Goal: Obtain resource: Download file/media

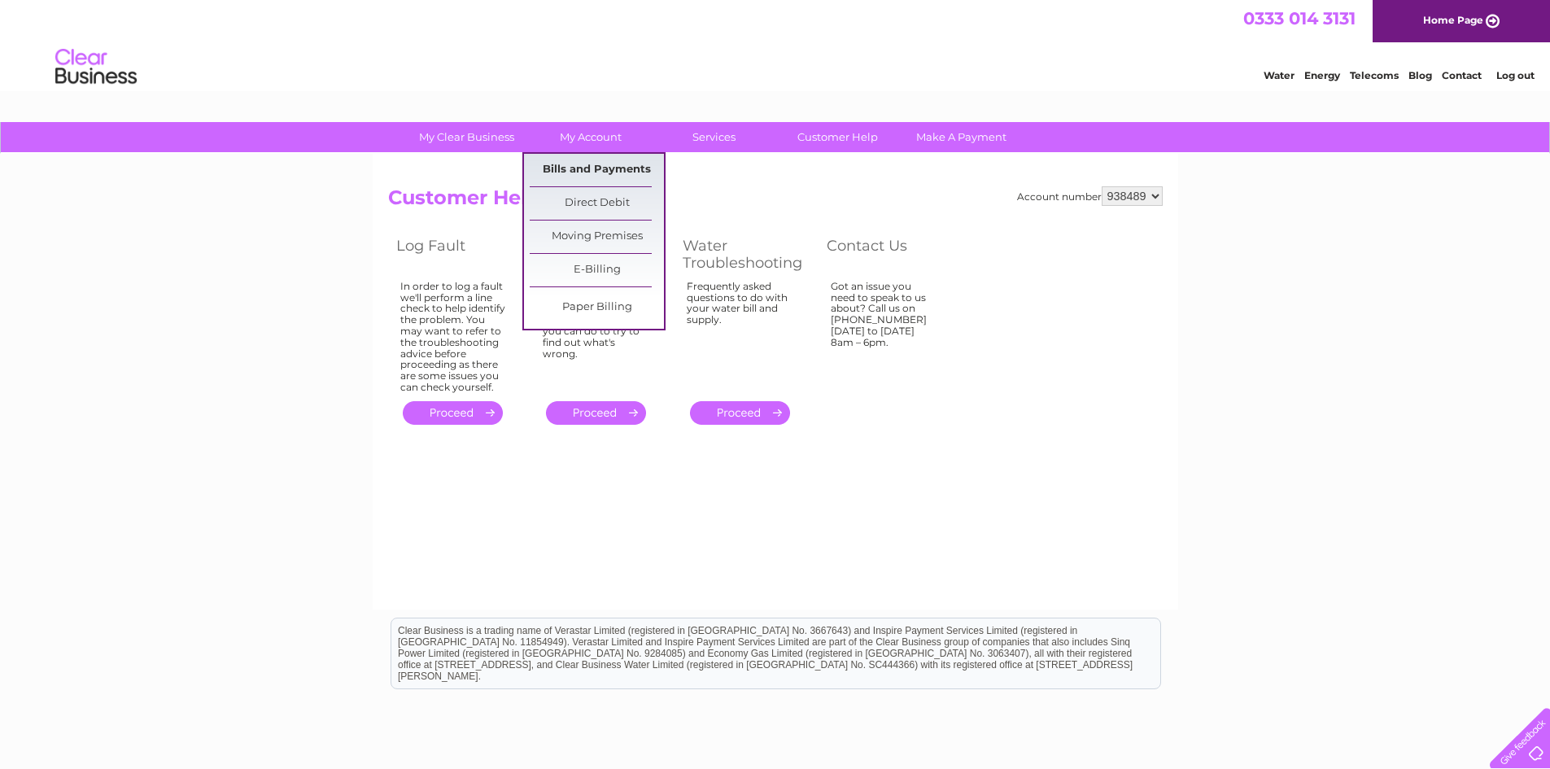
click at [571, 165] on link "Bills and Payments" at bounding box center [597, 170] width 134 height 33
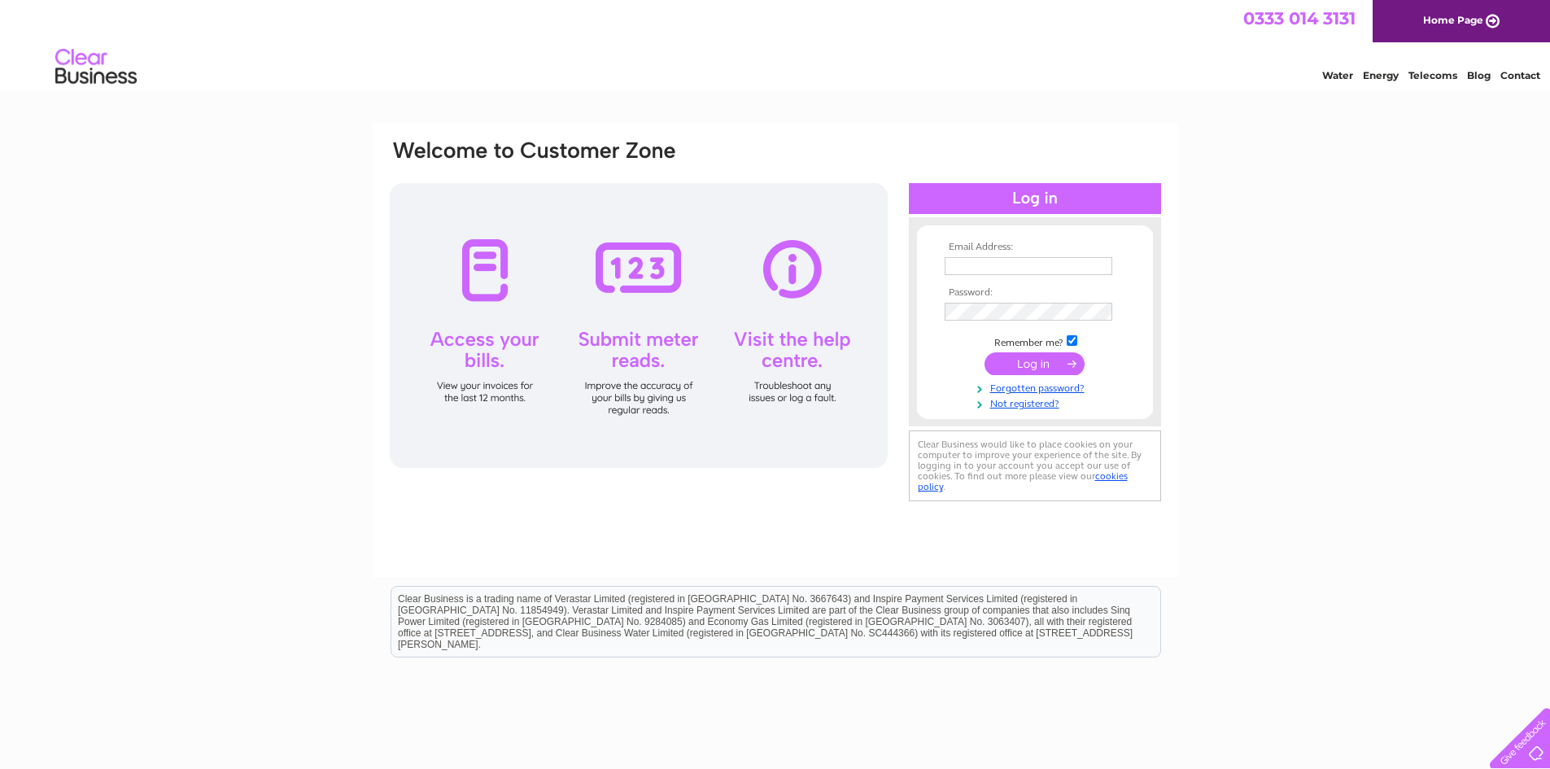
type input "supplierpaymentsmt@mindtools.com"
click at [1049, 365] on input "submit" at bounding box center [1035, 363] width 100 height 23
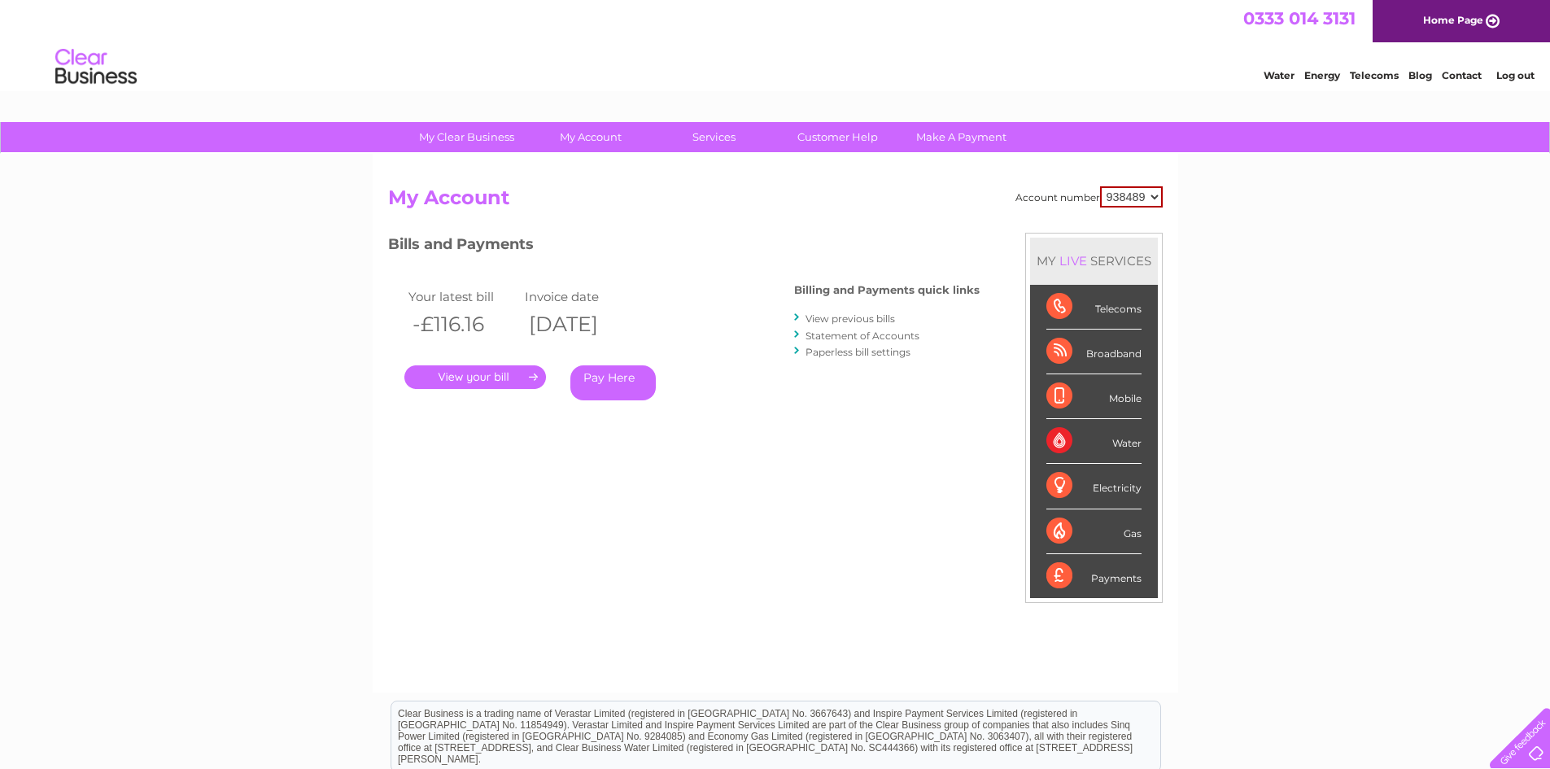
click at [480, 378] on link "." at bounding box center [475, 377] width 142 height 24
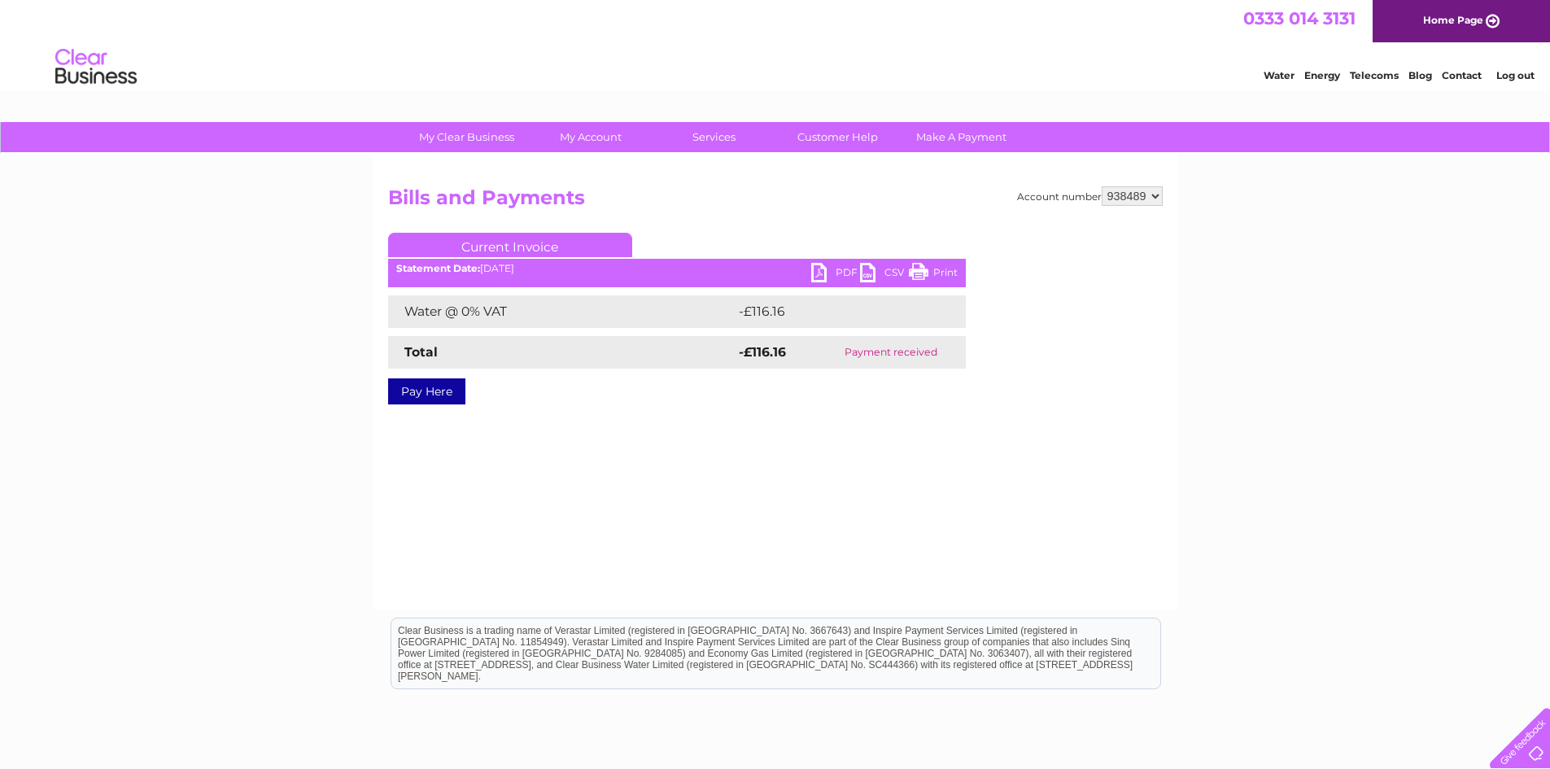
click at [836, 271] on link "PDF" at bounding box center [835, 275] width 49 height 24
click at [1400, 94] on div "Water Energy Telecoms Blog Contact Log out" at bounding box center [775, 68] width 1550 height 53
click at [1049, 442] on div "Account number 938489 Bills and Payments Current Invoice PDF CSV Print -£116.16" at bounding box center [776, 382] width 806 height 456
click at [1466, 72] on link "Contact" at bounding box center [1462, 75] width 40 height 12
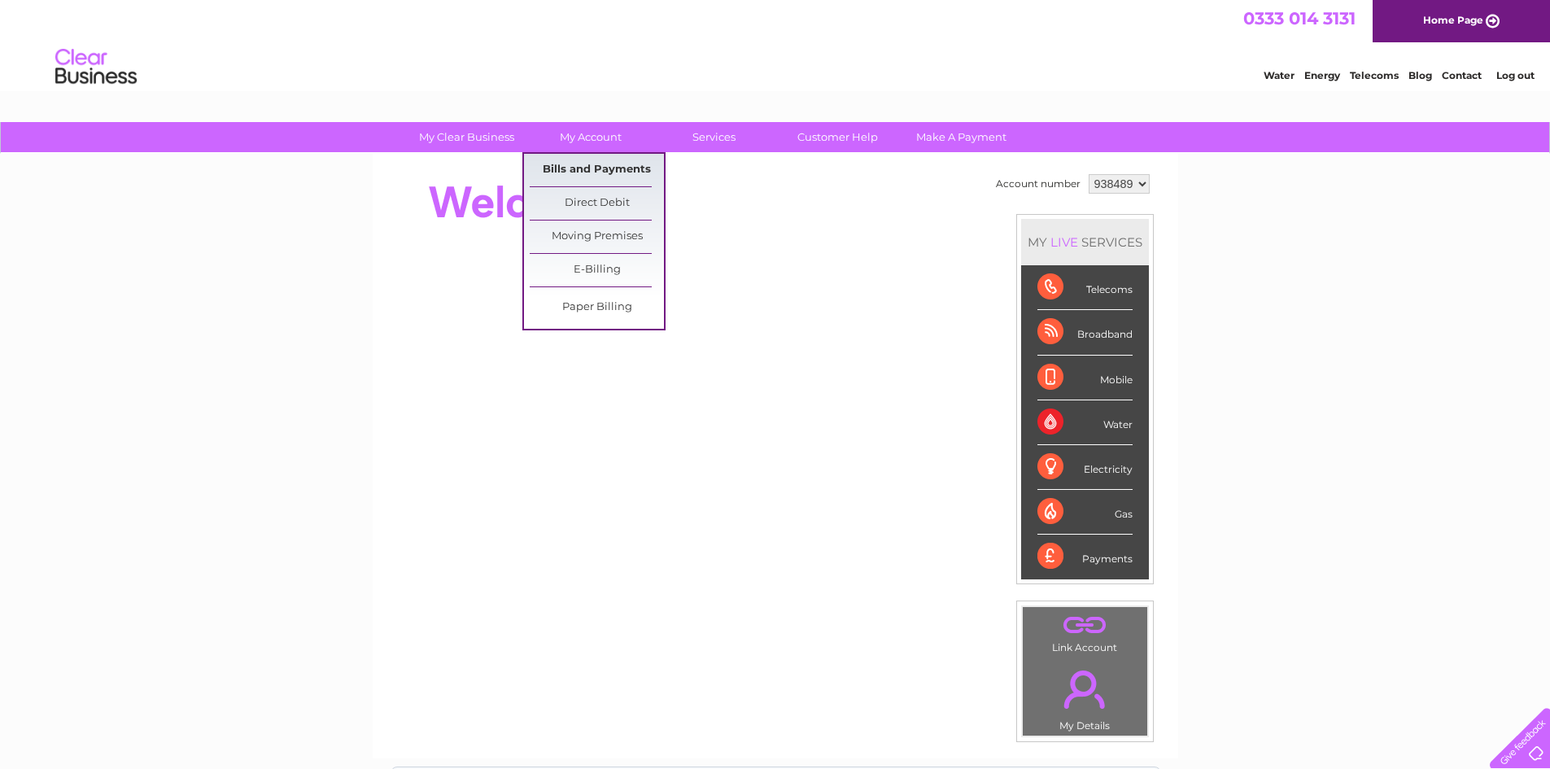
click at [568, 167] on link "Bills and Payments" at bounding box center [597, 170] width 134 height 33
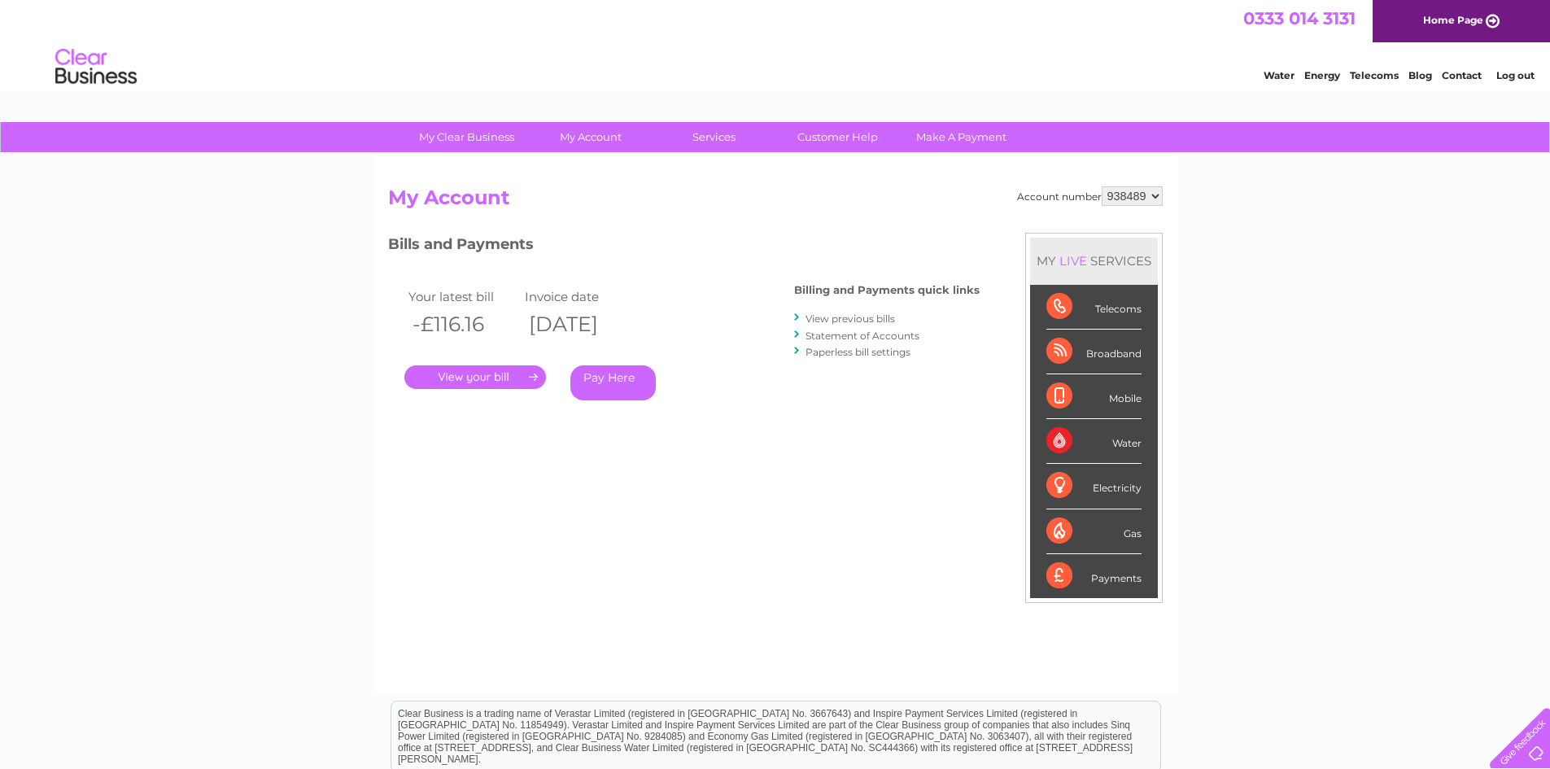
click at [861, 316] on link "View previous bills" at bounding box center [851, 318] width 90 height 12
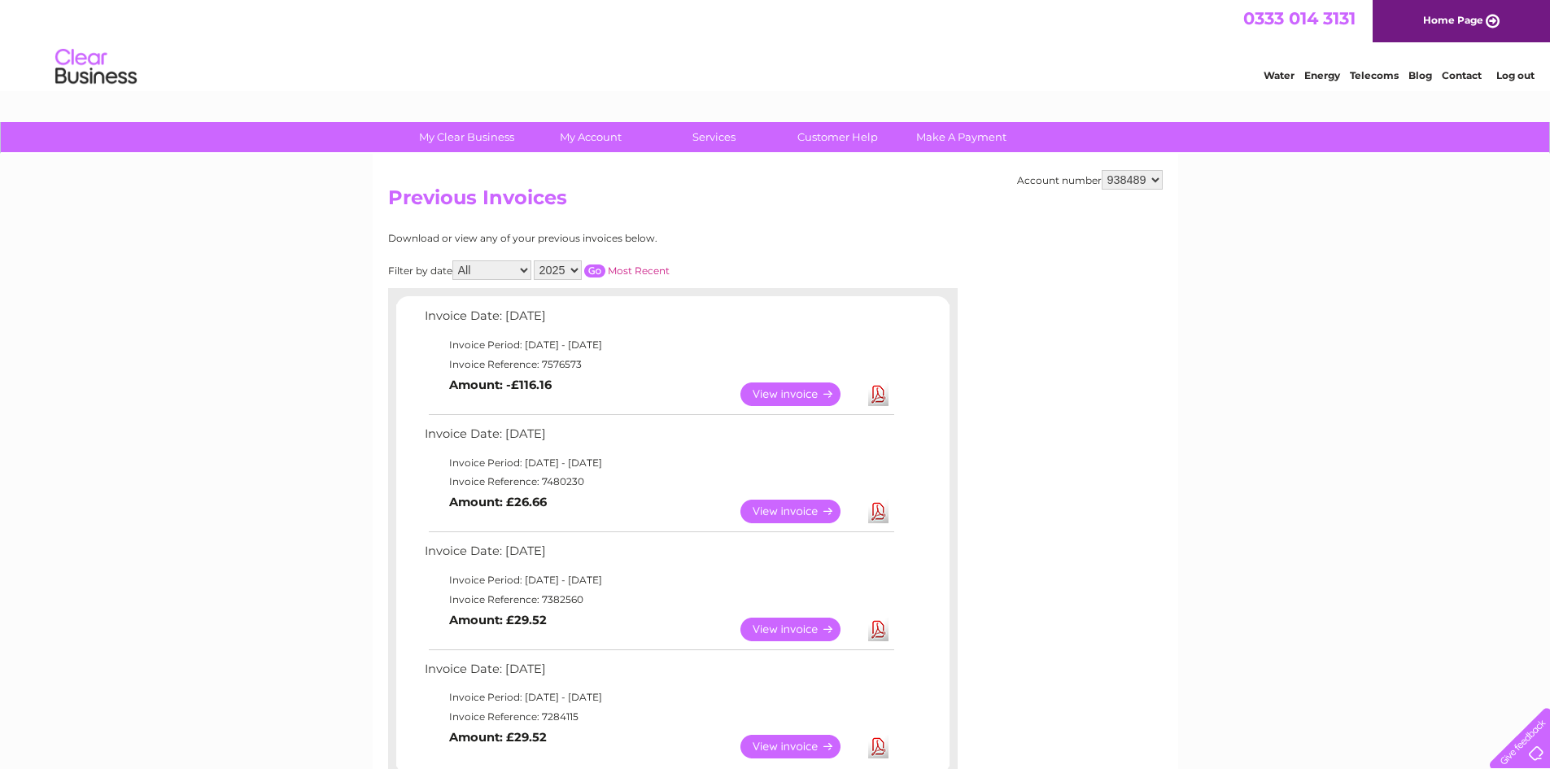
click at [782, 397] on link "View" at bounding box center [801, 394] width 120 height 24
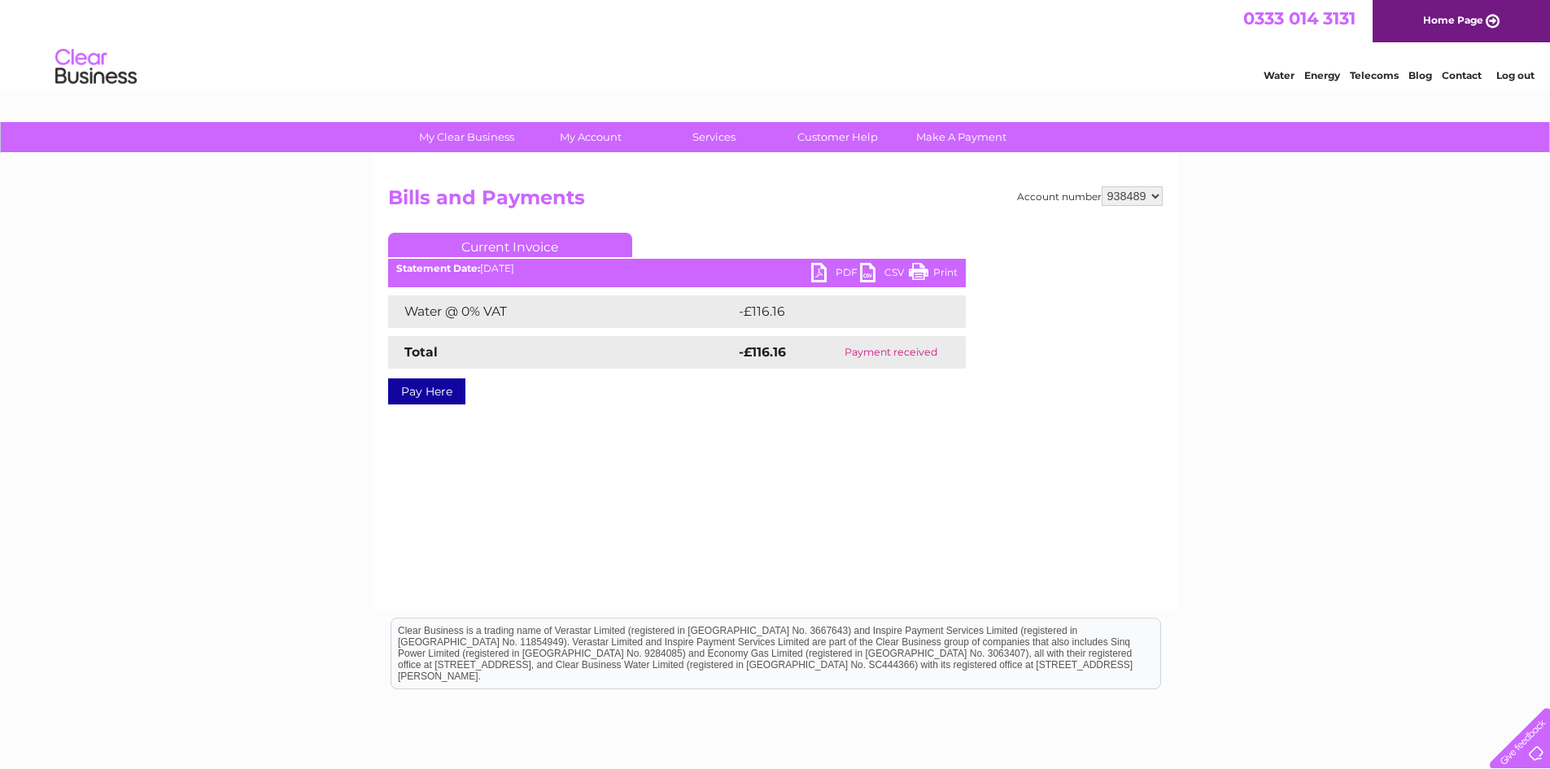
click at [837, 277] on link "PDF" at bounding box center [835, 275] width 49 height 24
click at [439, 383] on link "Pay Here" at bounding box center [426, 391] width 77 height 26
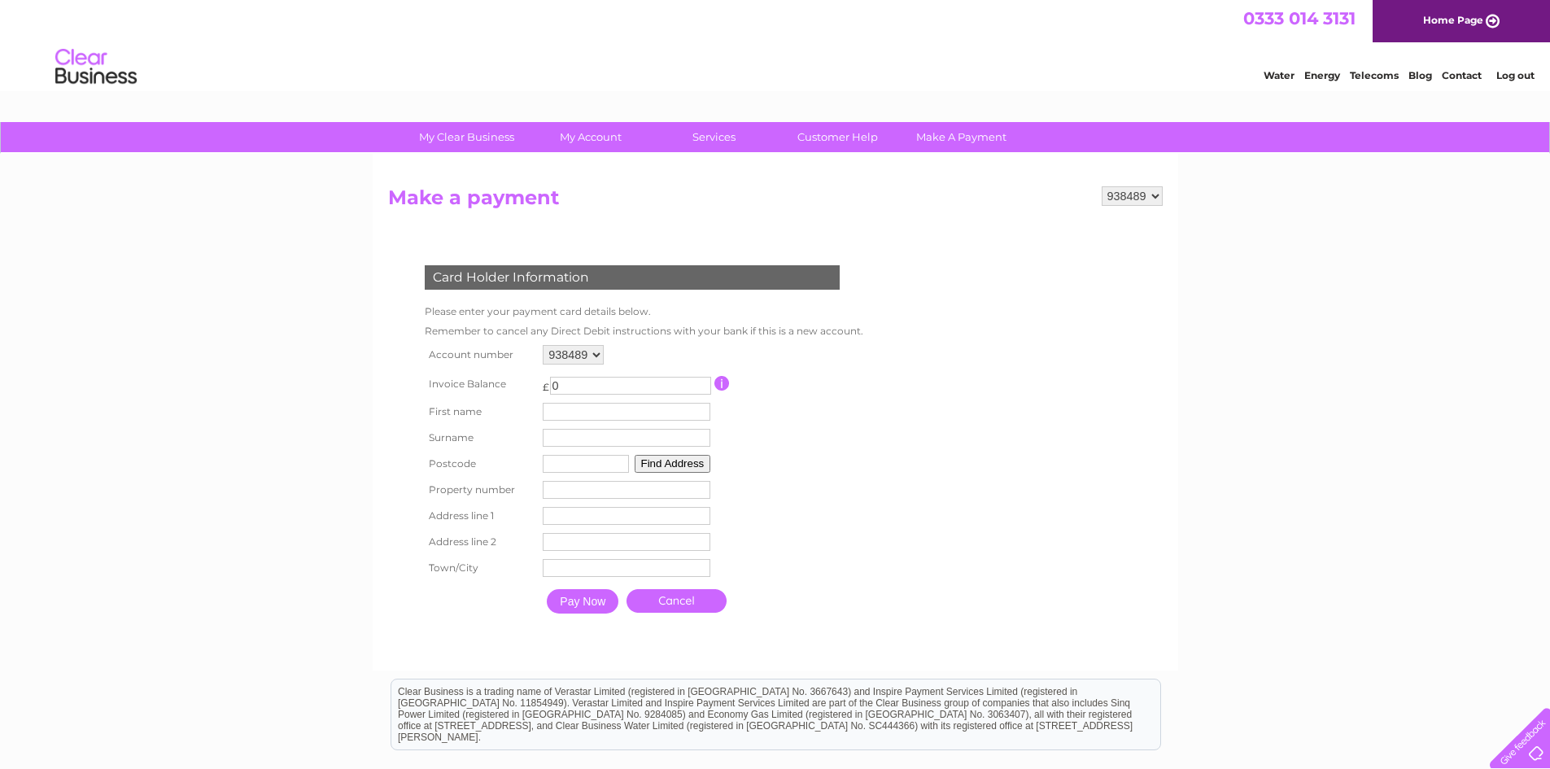
click at [719, 603] on link "Cancel" at bounding box center [677, 601] width 100 height 24
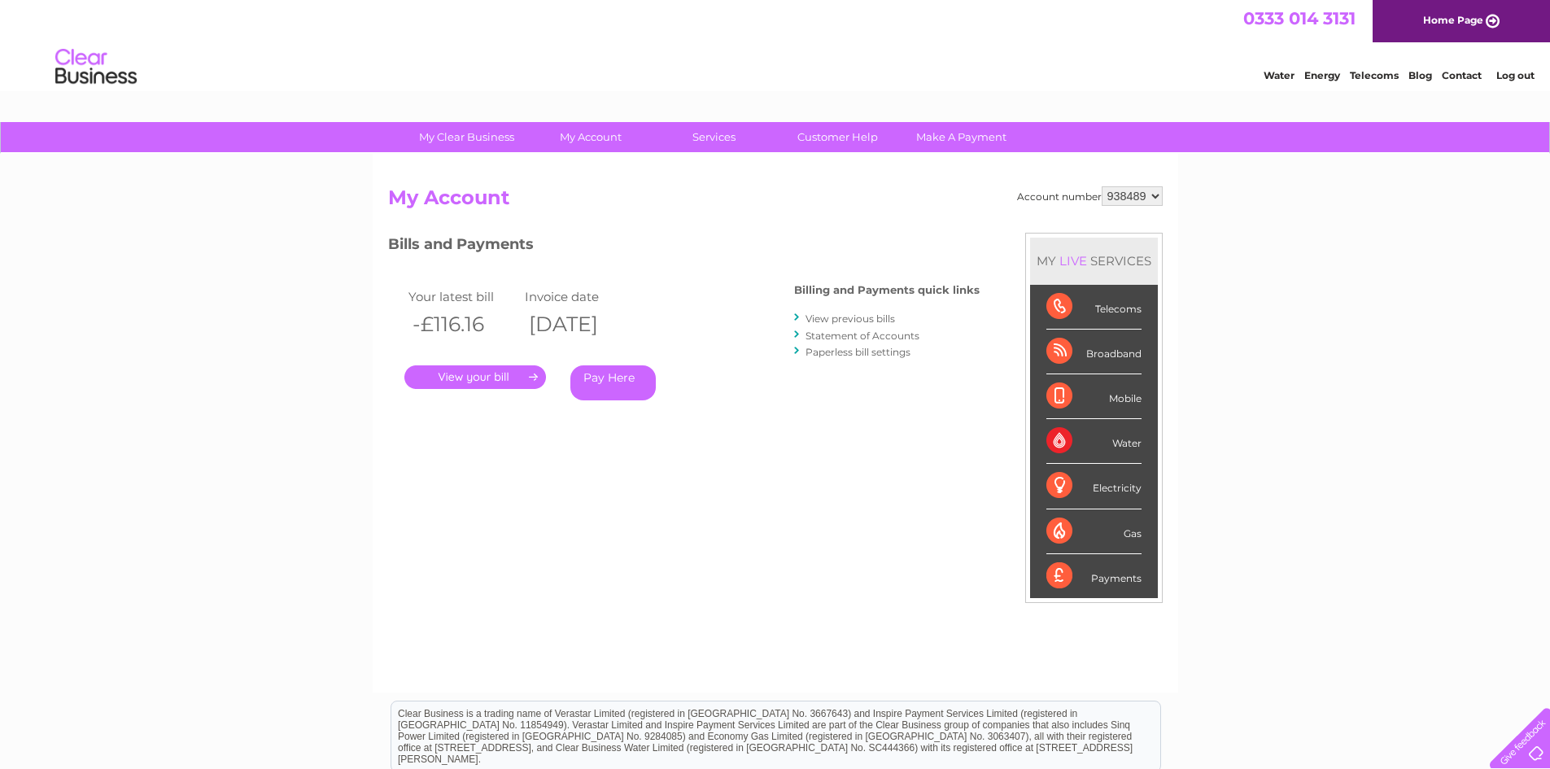
click at [504, 379] on link "." at bounding box center [475, 377] width 142 height 24
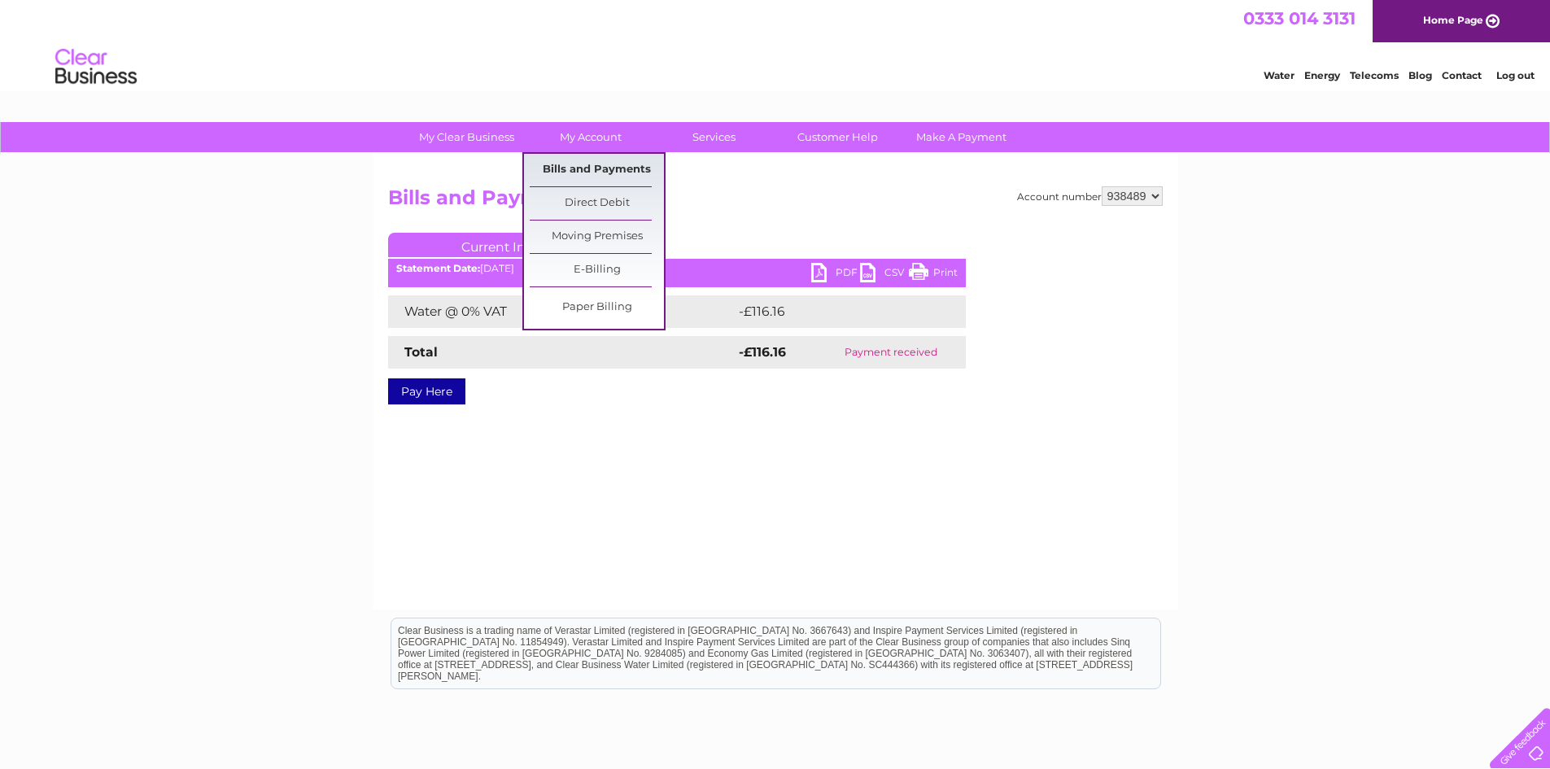
click at [584, 185] on link "Bills and Payments" at bounding box center [597, 170] width 134 height 33
click at [582, 168] on link "Bills and Payments" at bounding box center [597, 170] width 134 height 33
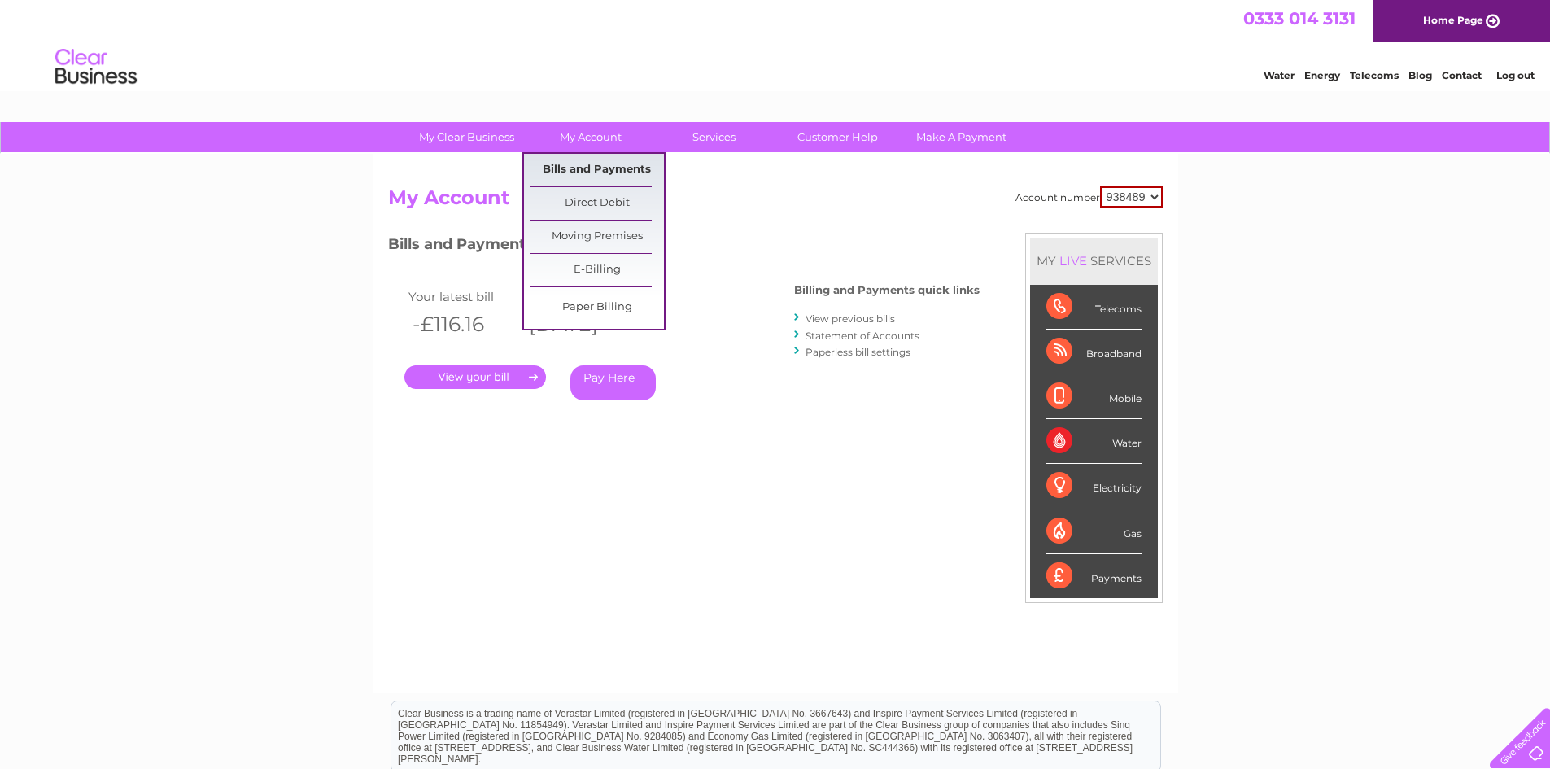
click at [582, 162] on link "Bills and Payments" at bounding box center [597, 170] width 134 height 33
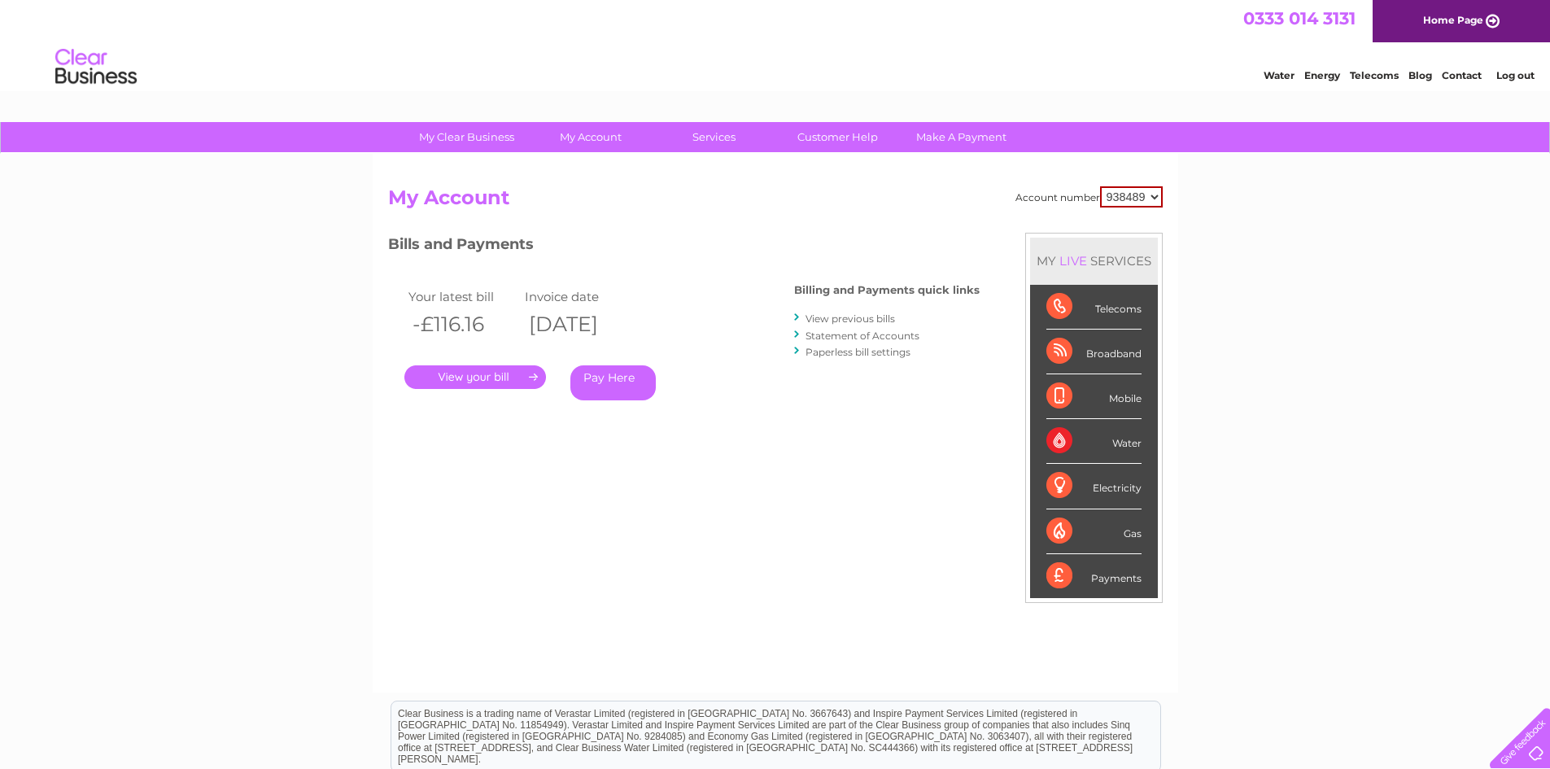
click at [856, 320] on link "View previous bills" at bounding box center [851, 318] width 90 height 12
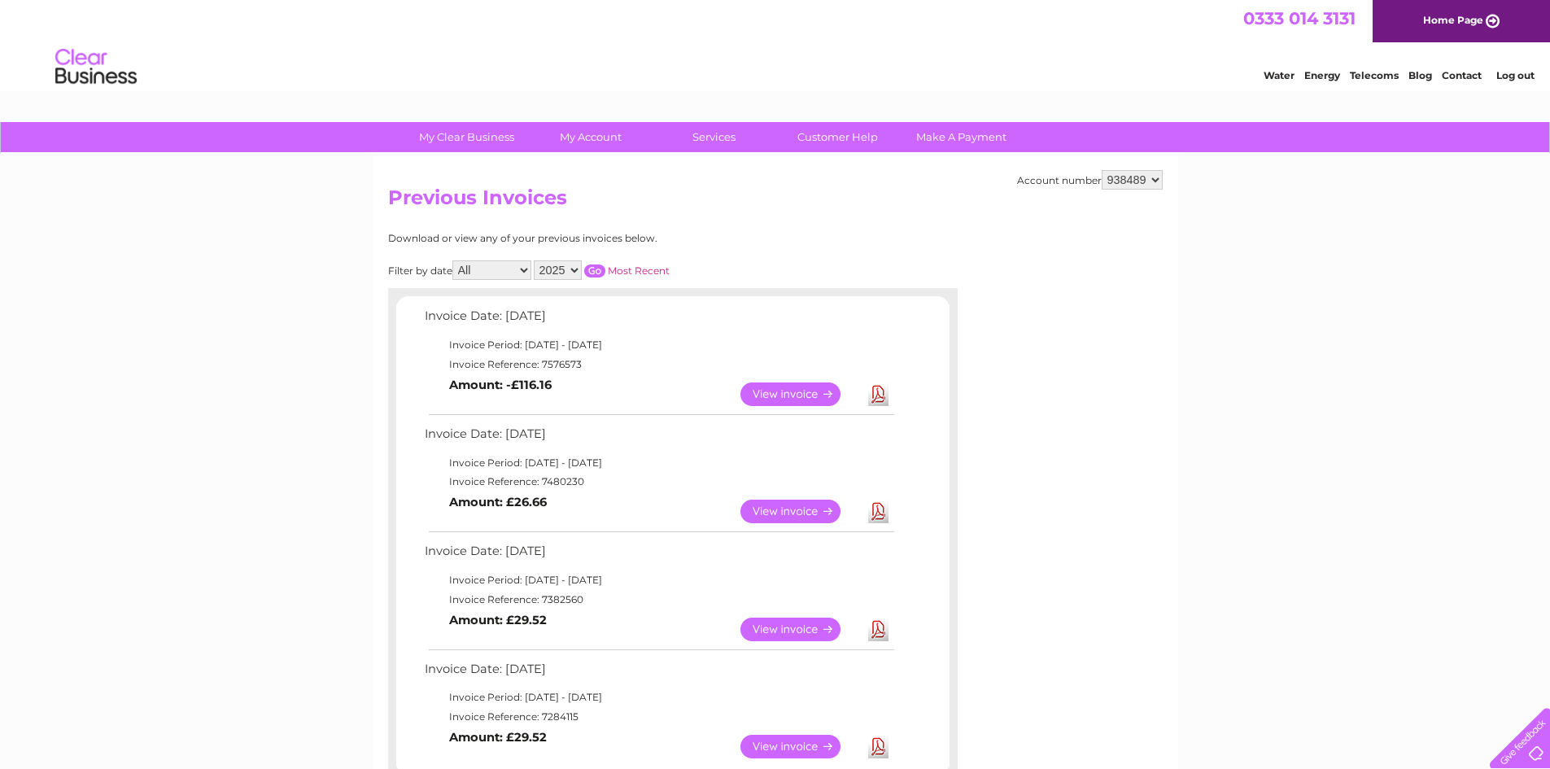
click at [874, 513] on link "Download" at bounding box center [878, 512] width 20 height 24
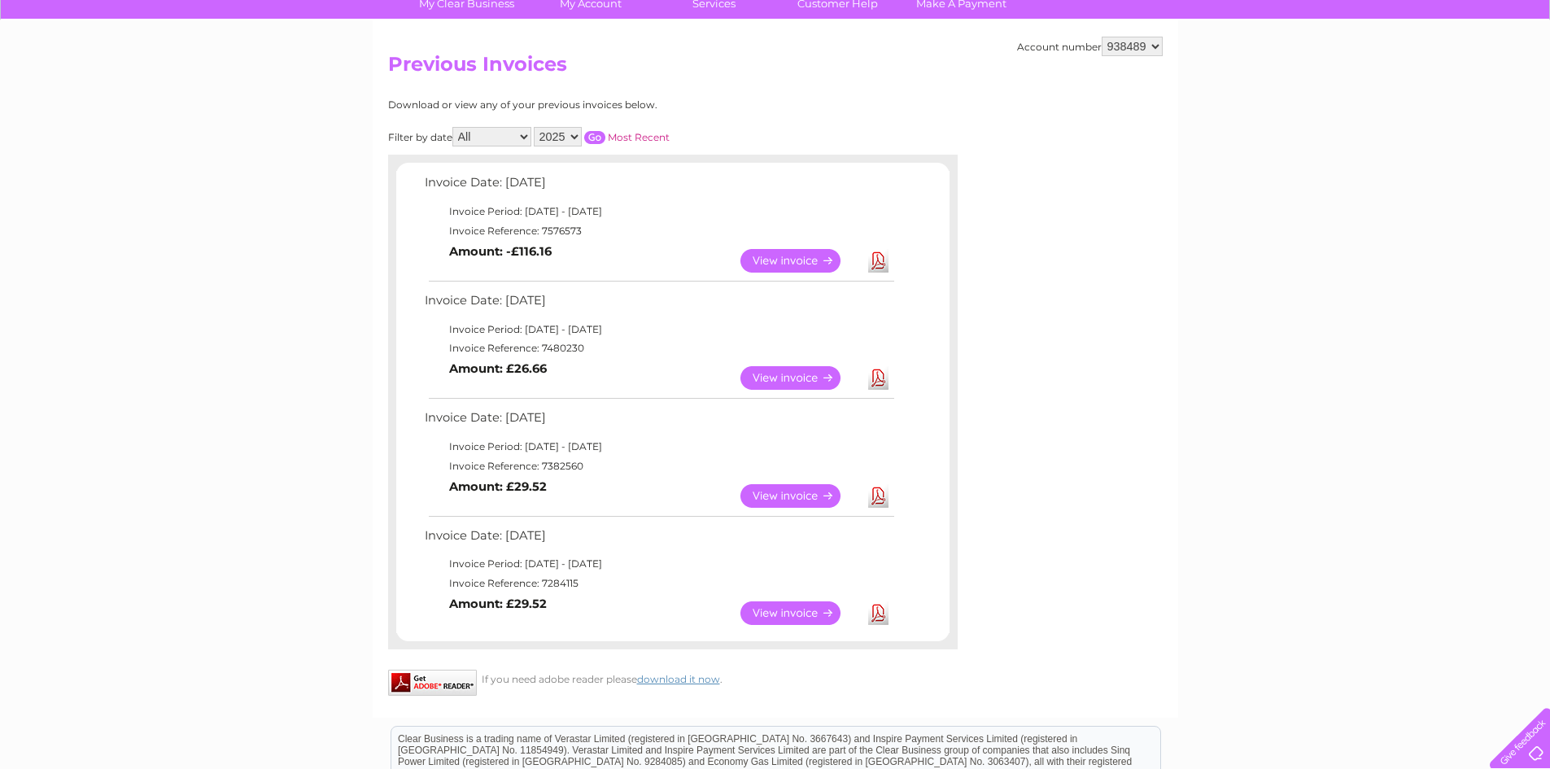
scroll to position [163, 0]
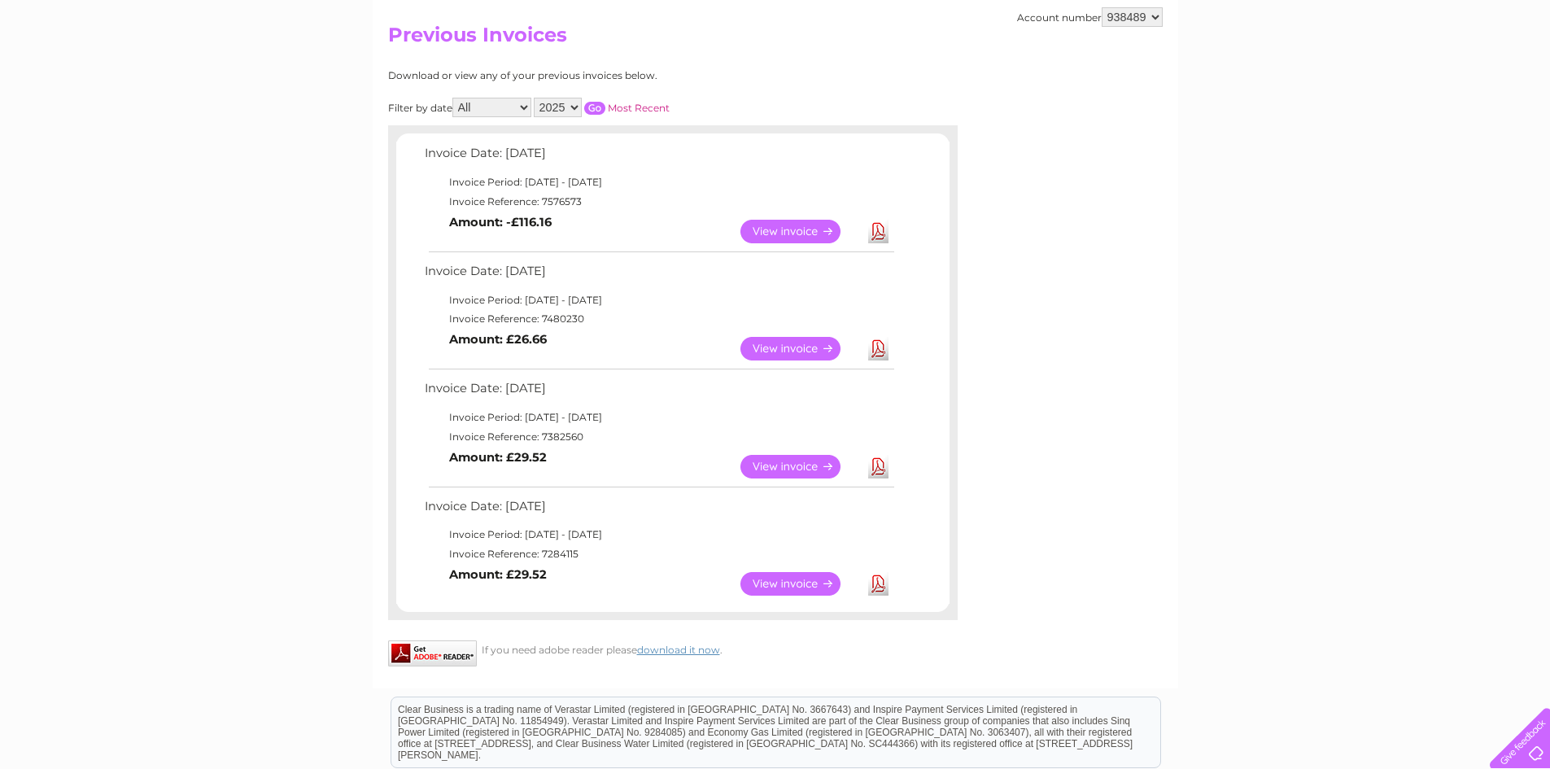
click at [877, 460] on link "Download" at bounding box center [878, 467] width 20 height 24
click at [872, 575] on link "Download" at bounding box center [878, 584] width 20 height 24
click at [566, 105] on select "2025 2024 2023 2022" at bounding box center [558, 108] width 48 height 20
click at [535, 98] on select "2025 2024 2023 2022" at bounding box center [558, 108] width 48 height 20
click at [596, 107] on input "button" at bounding box center [594, 108] width 21 height 13
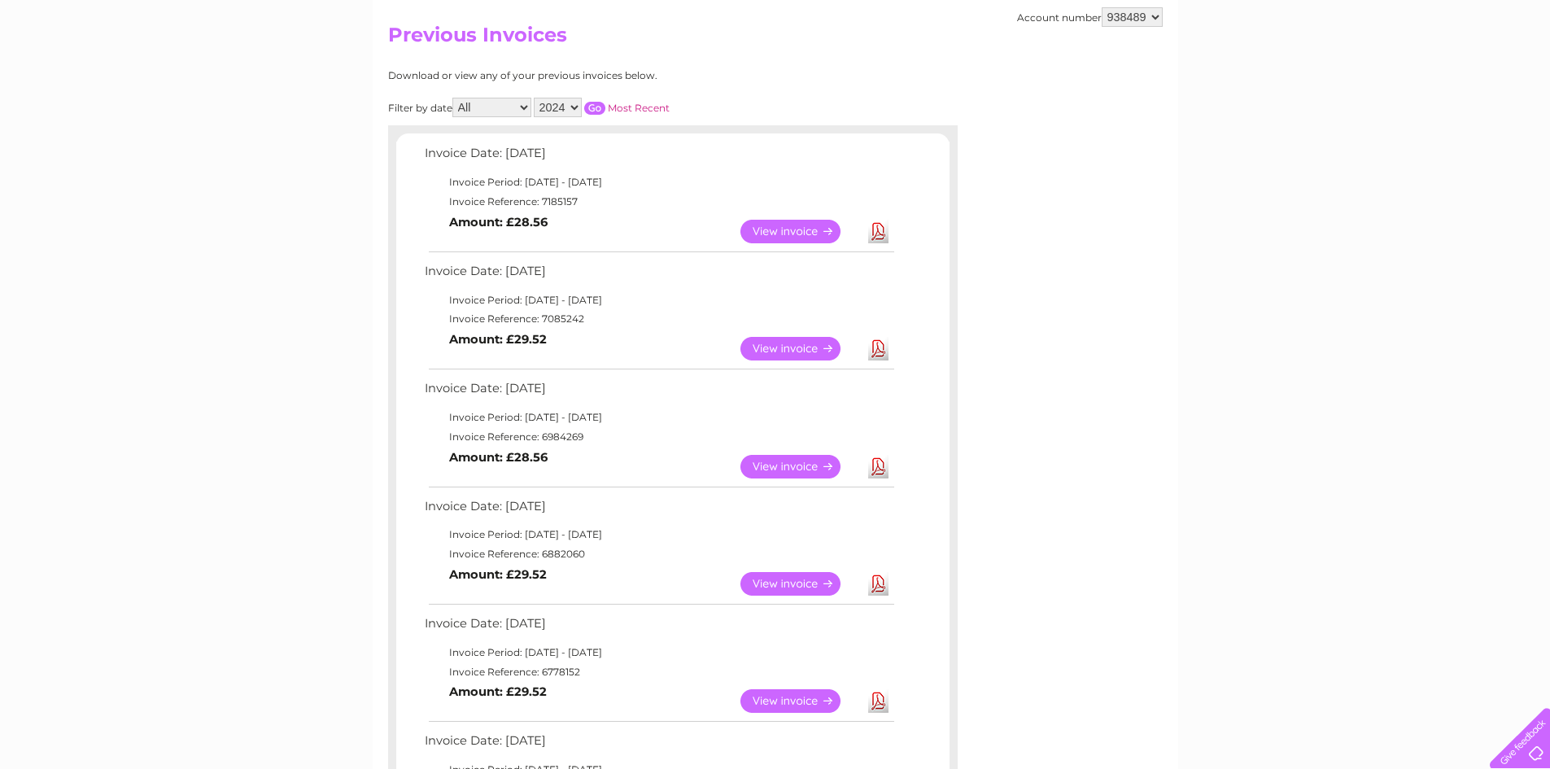
click at [879, 229] on link "Download" at bounding box center [878, 232] width 20 height 24
click at [881, 347] on link "Download" at bounding box center [878, 349] width 20 height 24
drag, startPoint x: 540, startPoint y: 317, endPoint x: 593, endPoint y: 317, distance: 53.7
click at [593, 317] on td "Invoice Reference: 7085242" at bounding box center [659, 319] width 476 height 20
copy td "7085242"
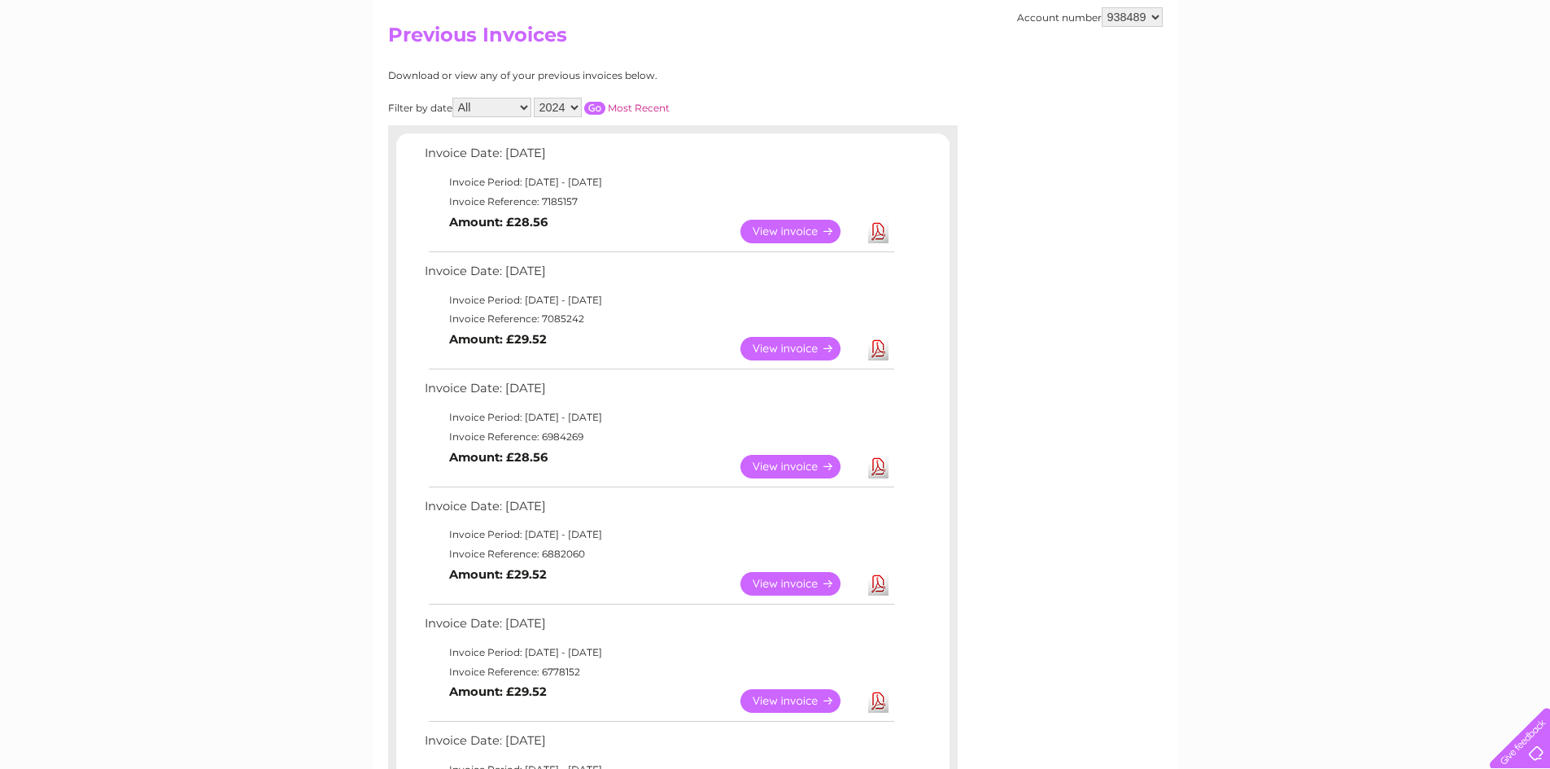
click at [884, 472] on link "Download" at bounding box center [878, 467] width 20 height 24
drag, startPoint x: 540, startPoint y: 438, endPoint x: 584, endPoint y: 431, distance: 45.2
click at [584, 431] on td "Invoice Reference: 6984269" at bounding box center [659, 437] width 476 height 20
click at [575, 435] on td "Invoice Reference: 6984269" at bounding box center [659, 437] width 476 height 20
drag, startPoint x: 541, startPoint y: 436, endPoint x: 588, endPoint y: 435, distance: 47.2
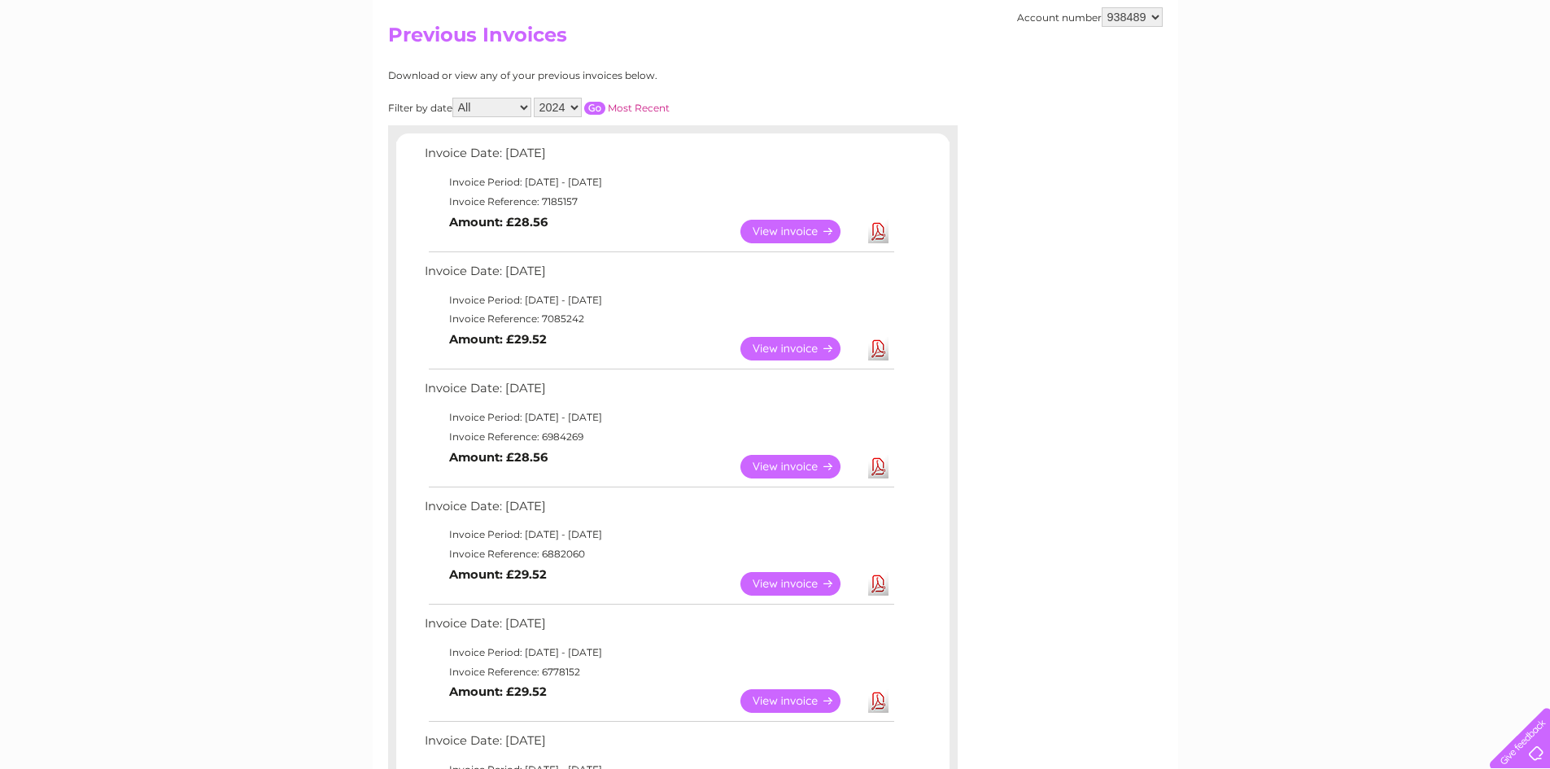
click at [588, 435] on td "Invoice Reference: 6984269" at bounding box center [659, 437] width 476 height 20
copy td "6984269"
click at [879, 586] on link "Download" at bounding box center [878, 584] width 20 height 24
drag, startPoint x: 541, startPoint y: 553, endPoint x: 605, endPoint y: 549, distance: 64.4
click at [605, 549] on td "Invoice Reference: 6882060" at bounding box center [659, 554] width 476 height 20
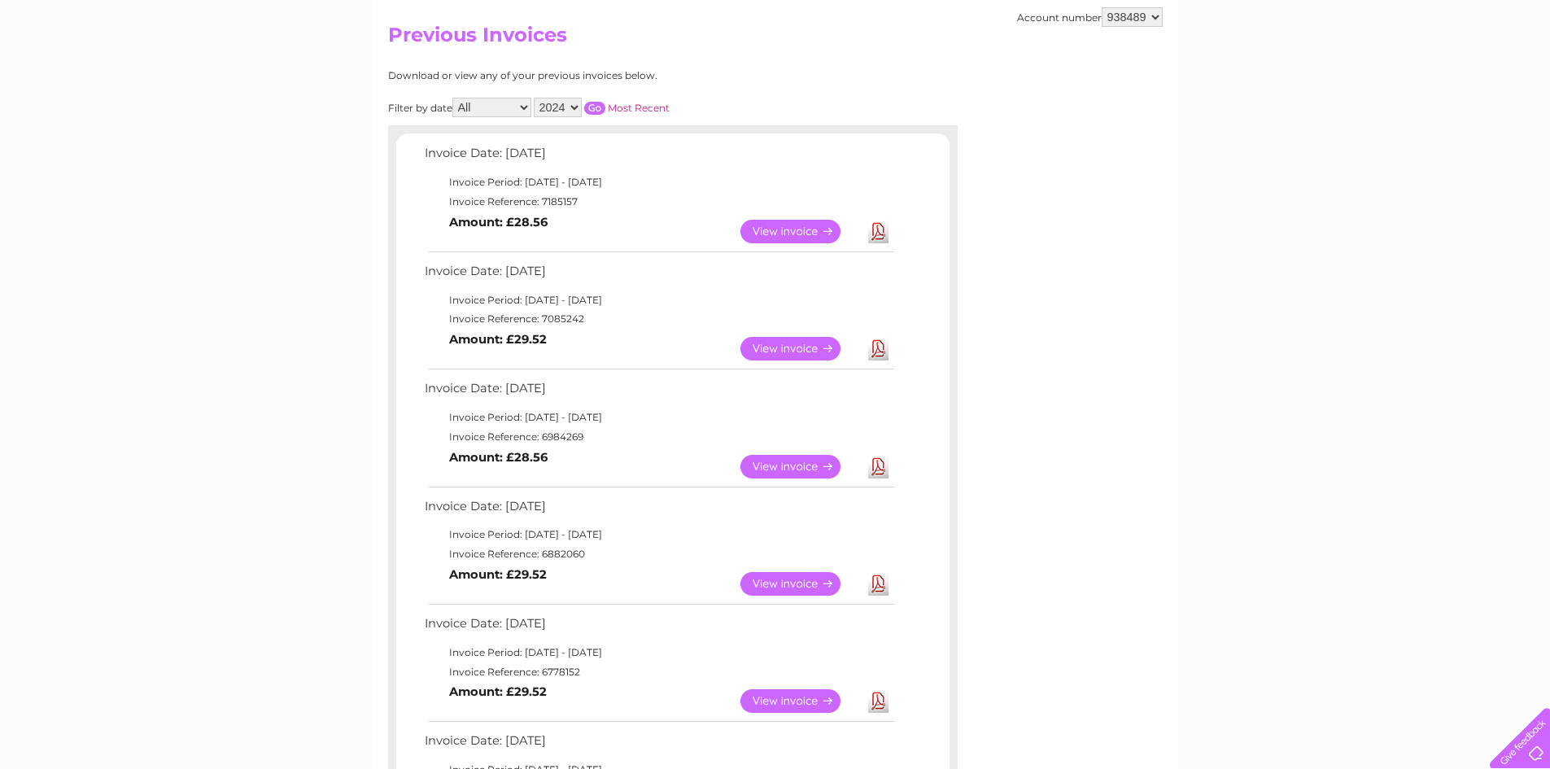
copy td "6882060"
click at [874, 701] on link "Download" at bounding box center [878, 701] width 20 height 24
drag, startPoint x: 541, startPoint y: 668, endPoint x: 577, endPoint y: 666, distance: 35.9
click at [577, 666] on td "Invoice Reference: 6778152" at bounding box center [659, 672] width 476 height 20
copy td "6778152"
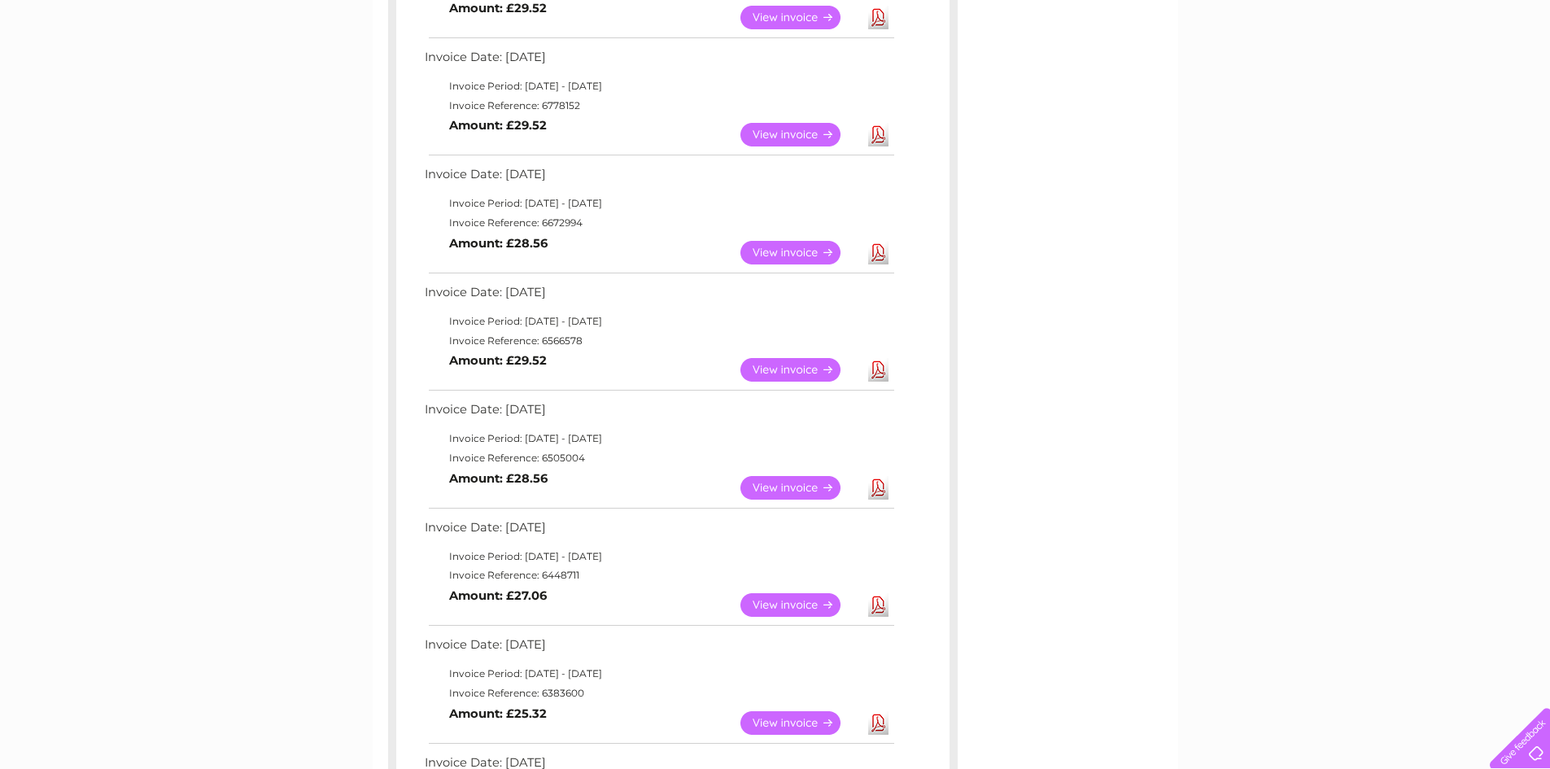
scroll to position [732, 0]
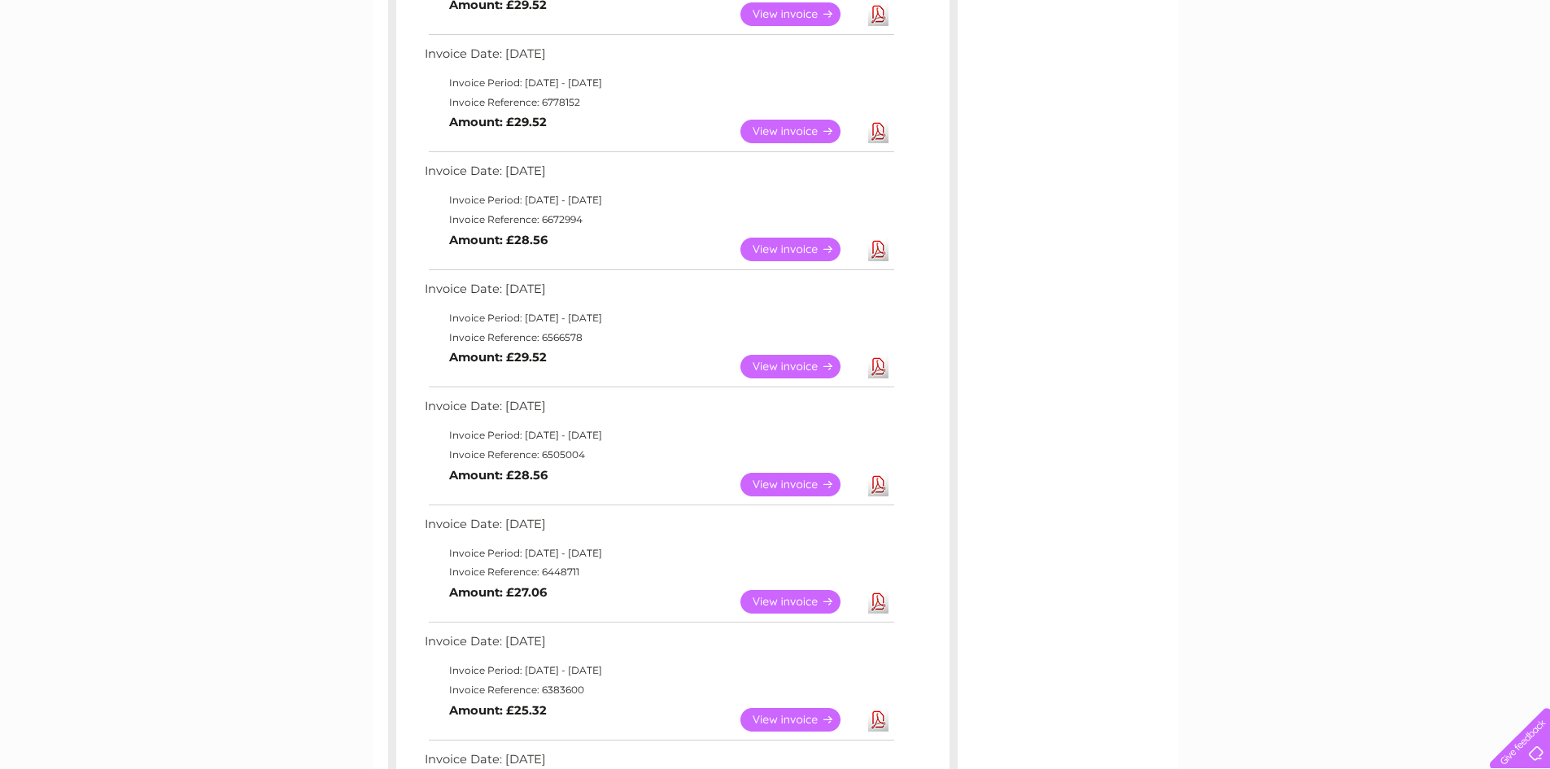
drag, startPoint x: 540, startPoint y: 219, endPoint x: 583, endPoint y: 217, distance: 43.2
click at [583, 217] on td "Invoice Reference: 6672994" at bounding box center [659, 220] width 476 height 20
copy td "6672994"
click at [882, 250] on link "Download" at bounding box center [878, 250] width 20 height 24
drag, startPoint x: 542, startPoint y: 337, endPoint x: 590, endPoint y: 330, distance: 48.5
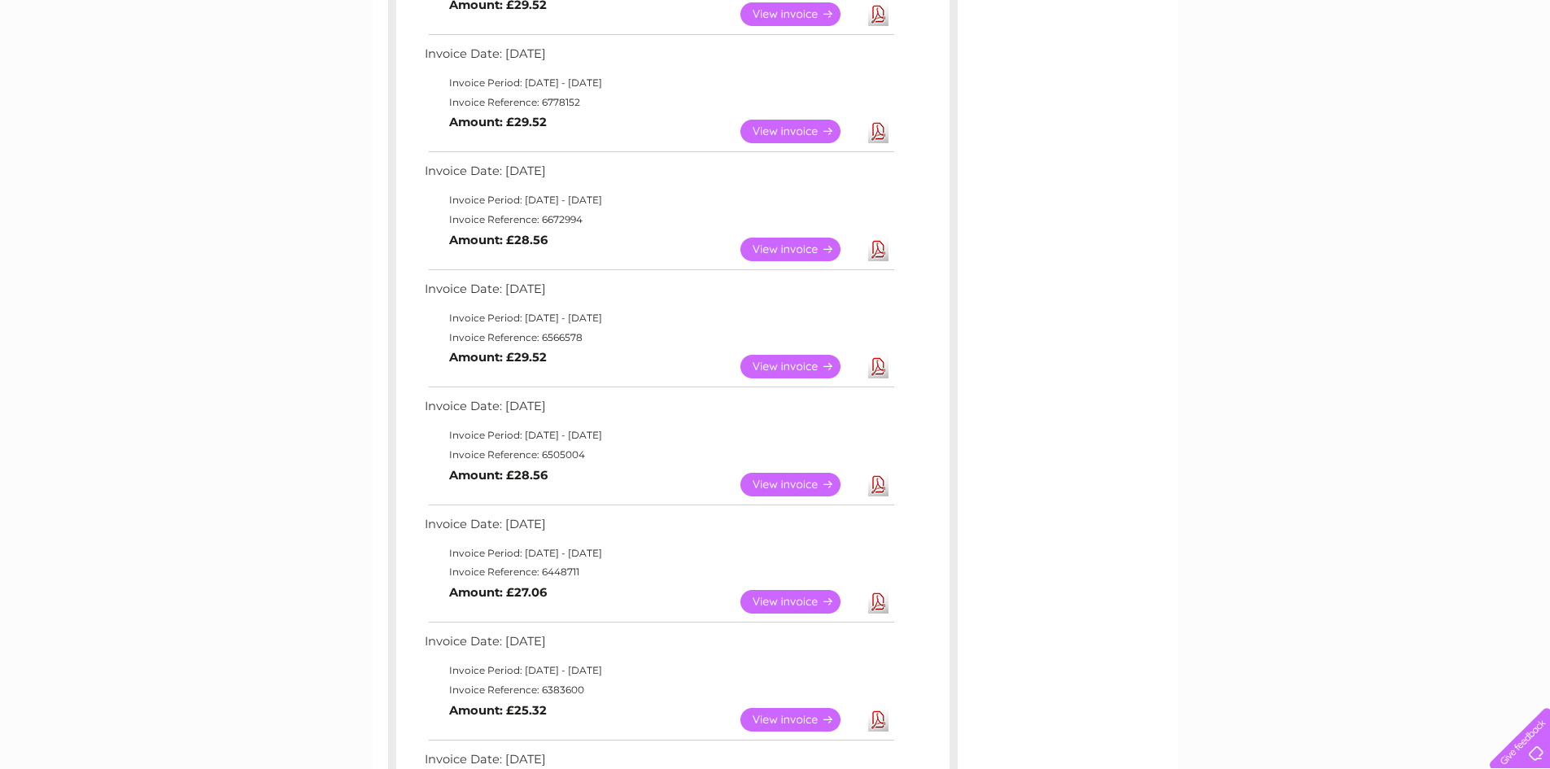
click at [590, 330] on td "Invoice Reference: 6566578" at bounding box center [659, 338] width 476 height 20
copy td "6566578"
click at [881, 363] on link "Download" at bounding box center [878, 367] width 20 height 24
click at [548, 453] on td "Invoice Reference: 6505004" at bounding box center [659, 455] width 476 height 20
drag, startPoint x: 548, startPoint y: 455, endPoint x: 593, endPoint y: 460, distance: 45.8
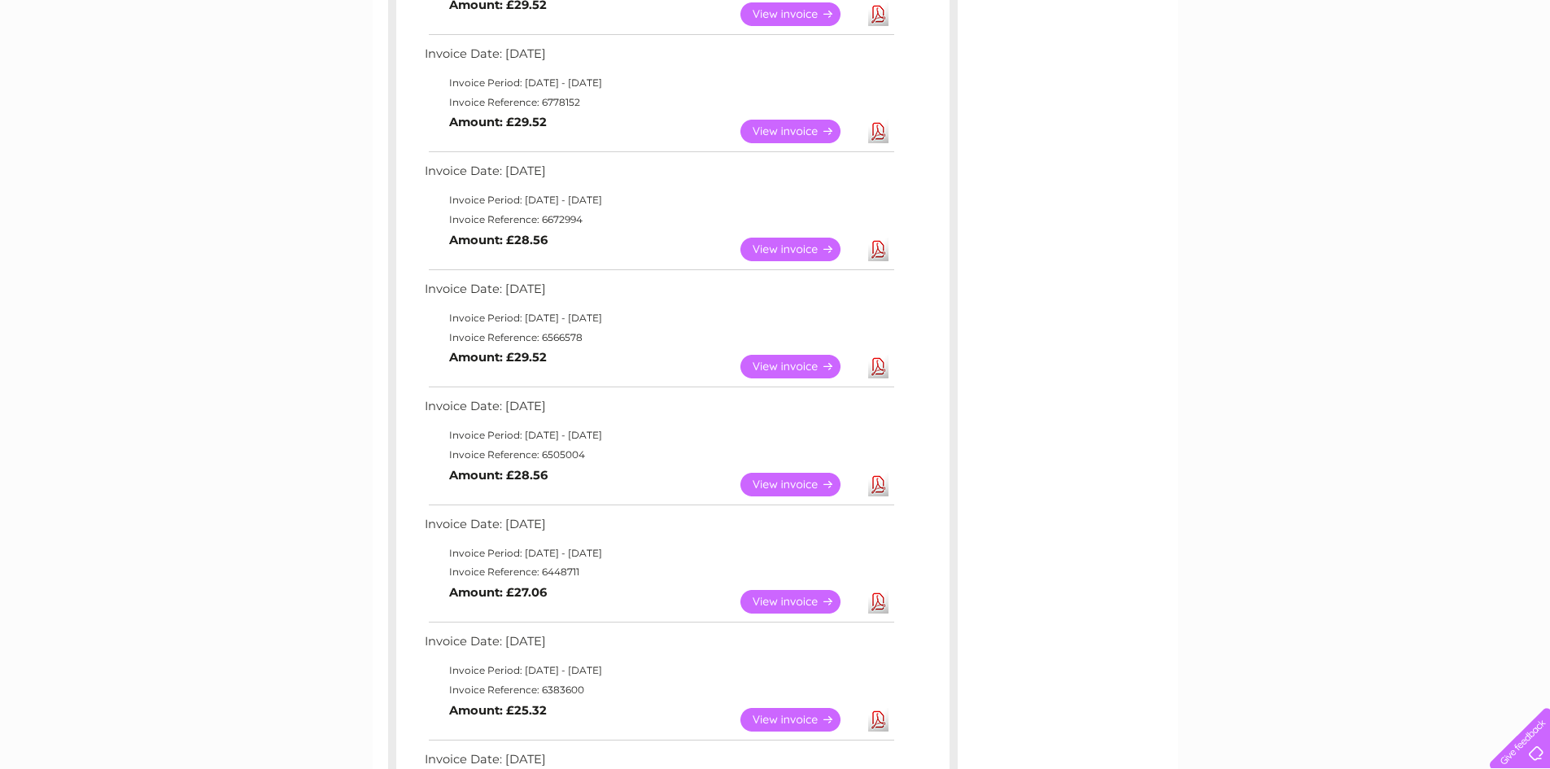
click at [593, 460] on td "Invoice Reference: 6505004" at bounding box center [659, 455] width 476 height 20
copy td "6505004"
click at [885, 483] on link "Download" at bounding box center [878, 485] width 20 height 24
drag, startPoint x: 540, startPoint y: 570, endPoint x: 581, endPoint y: 563, distance: 42.1
click at [581, 563] on td "Invoice Reference: 6448711" at bounding box center [659, 572] width 476 height 20
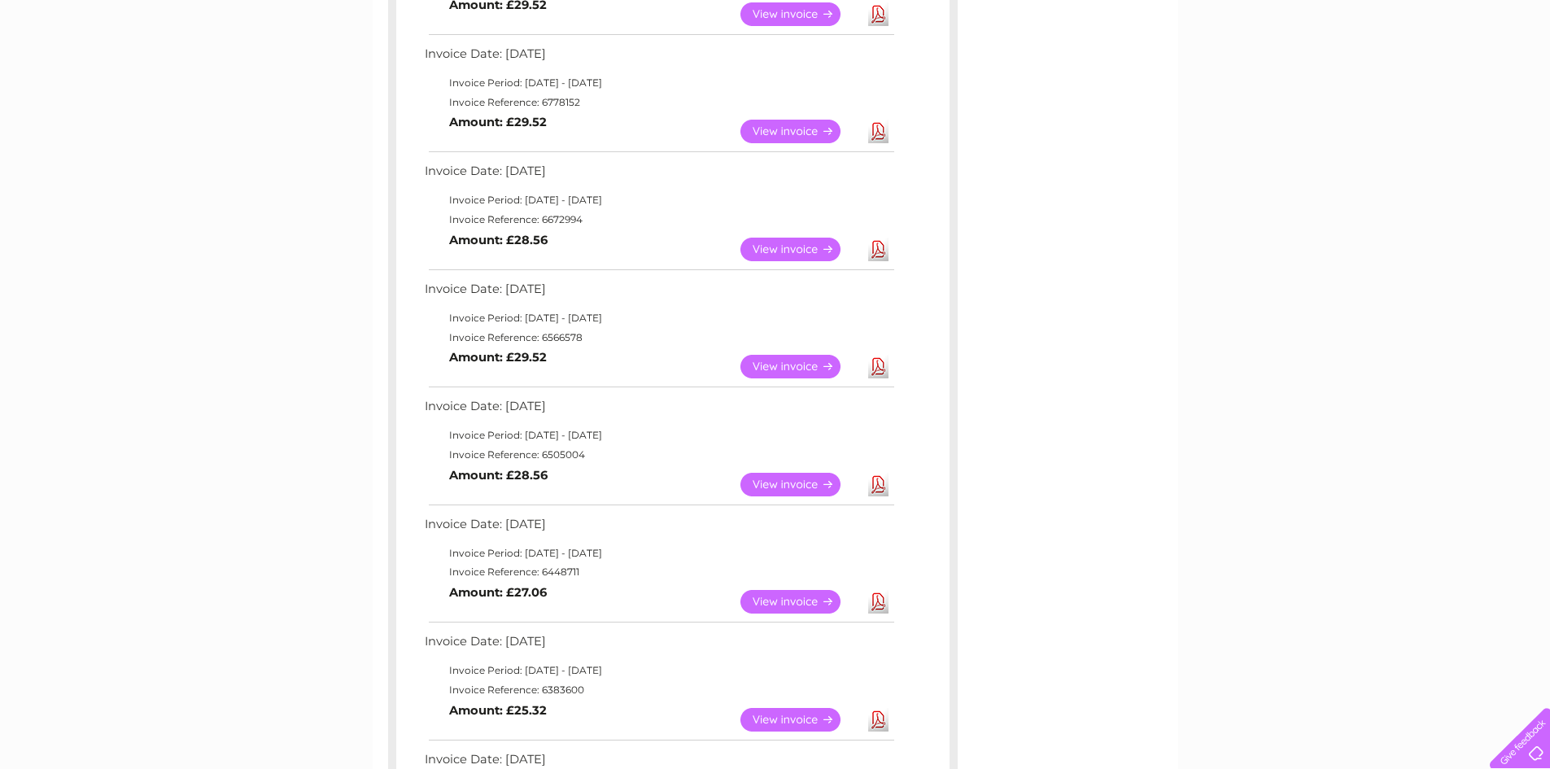
copy td "6448711"
click at [874, 599] on link "Download" at bounding box center [878, 602] width 20 height 24
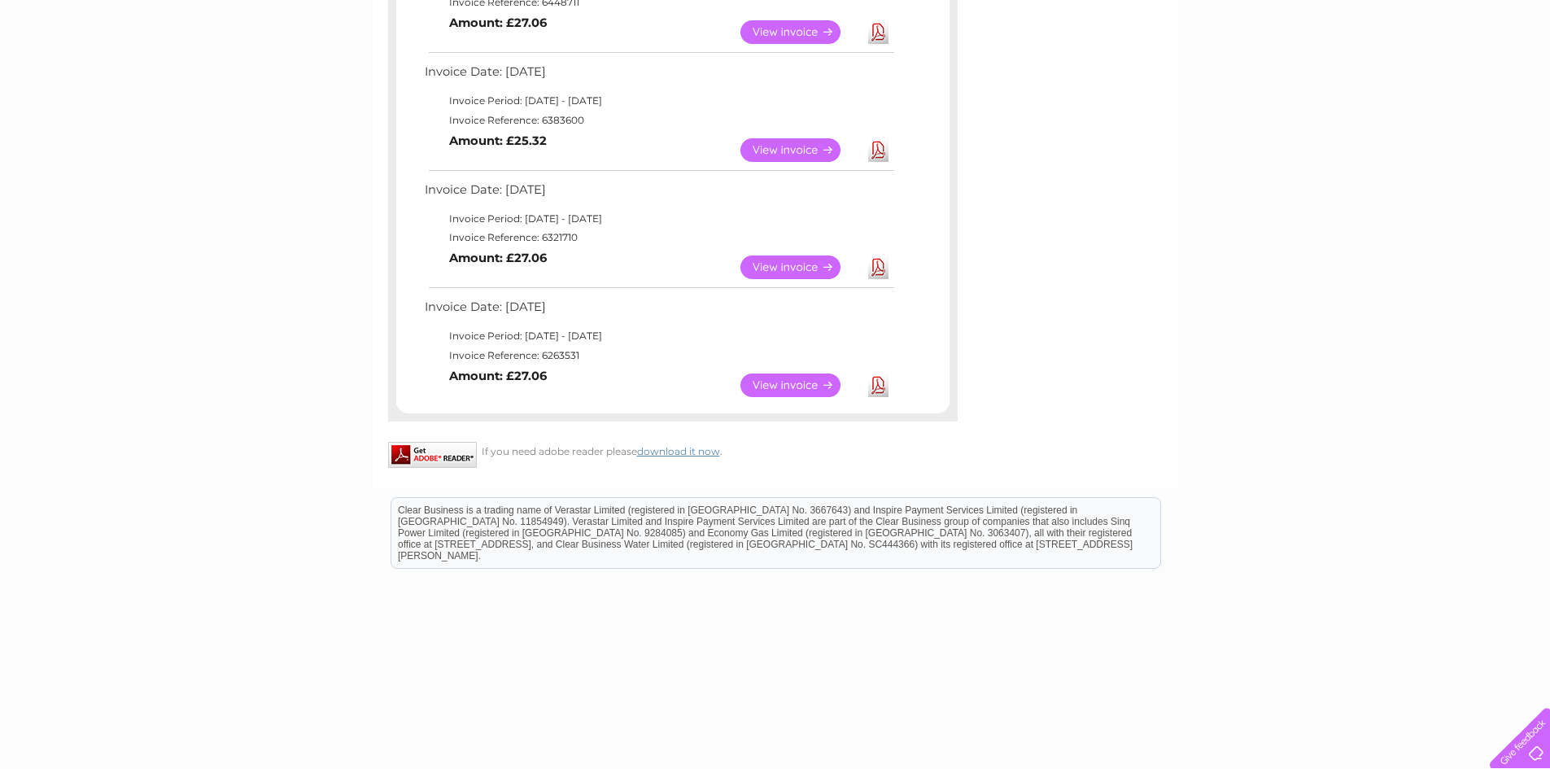
scroll to position [1221, 0]
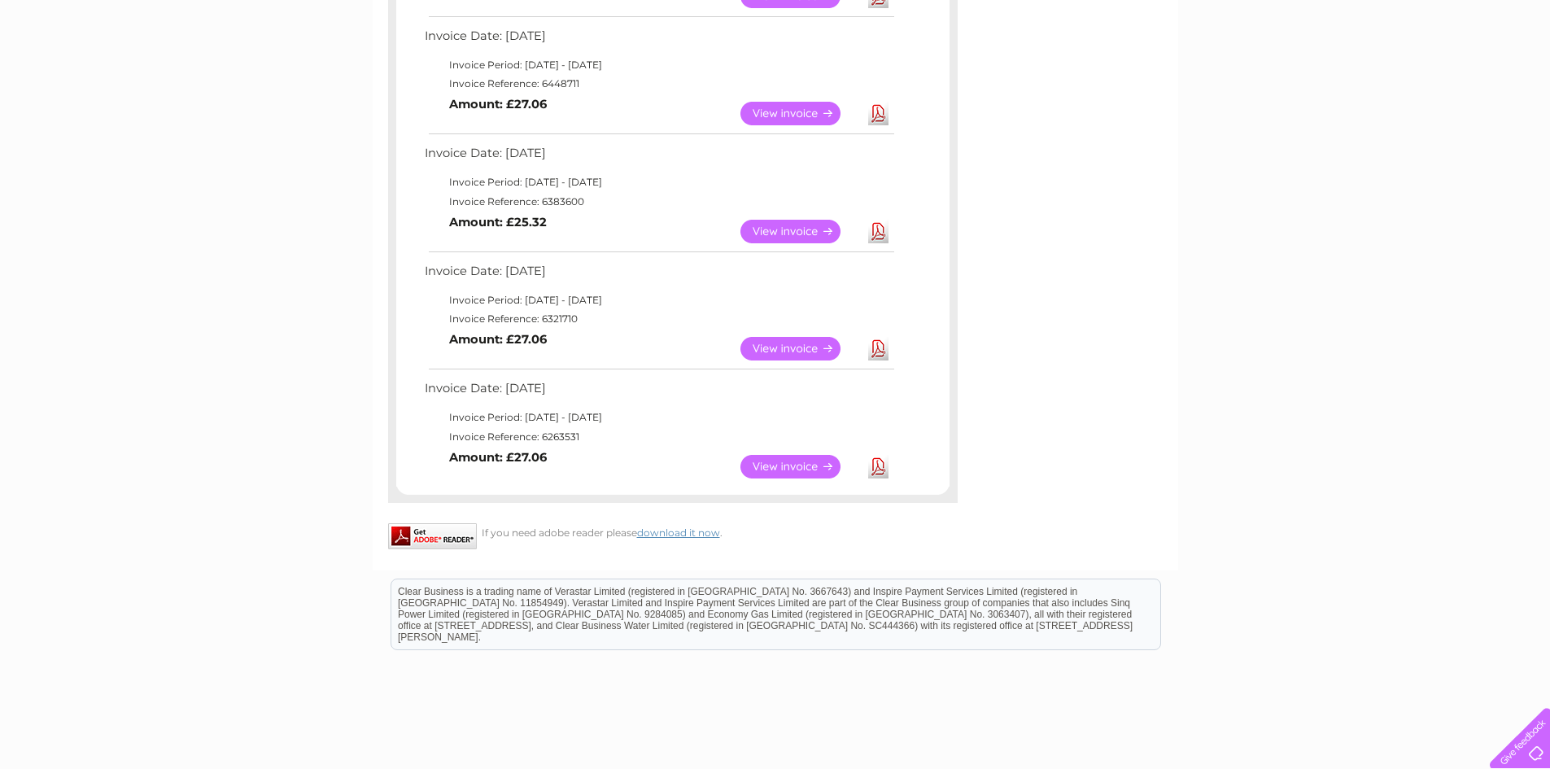
drag, startPoint x: 543, startPoint y: 199, endPoint x: 588, endPoint y: 198, distance: 45.6
click at [588, 198] on td "Invoice Reference: 6383600" at bounding box center [659, 202] width 476 height 20
copy td "6383600"
click at [876, 231] on link "Download" at bounding box center [878, 232] width 20 height 24
click at [631, 314] on td "Invoice Reference: 6321710" at bounding box center [659, 319] width 476 height 20
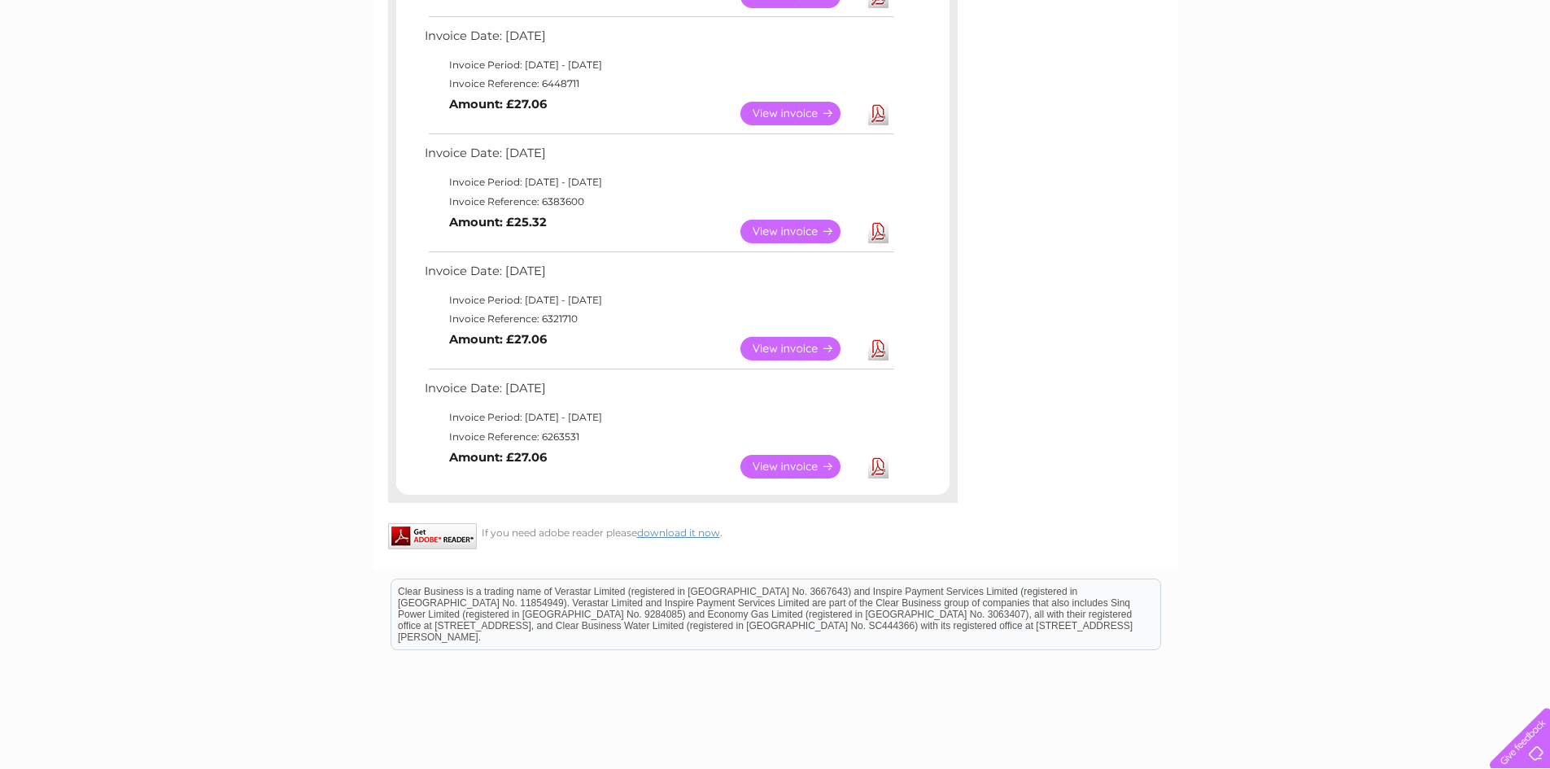
drag, startPoint x: 538, startPoint y: 315, endPoint x: 588, endPoint y: 310, distance: 50.7
click at [588, 310] on td "Invoice Reference: 6321710" at bounding box center [659, 319] width 476 height 20
click at [548, 319] on td "Invoice Reference: 6321710" at bounding box center [659, 319] width 476 height 20
drag, startPoint x: 542, startPoint y: 319, endPoint x: 578, endPoint y: 318, distance: 35.8
click at [578, 318] on td "Invoice Reference: 6321710" at bounding box center [659, 319] width 476 height 20
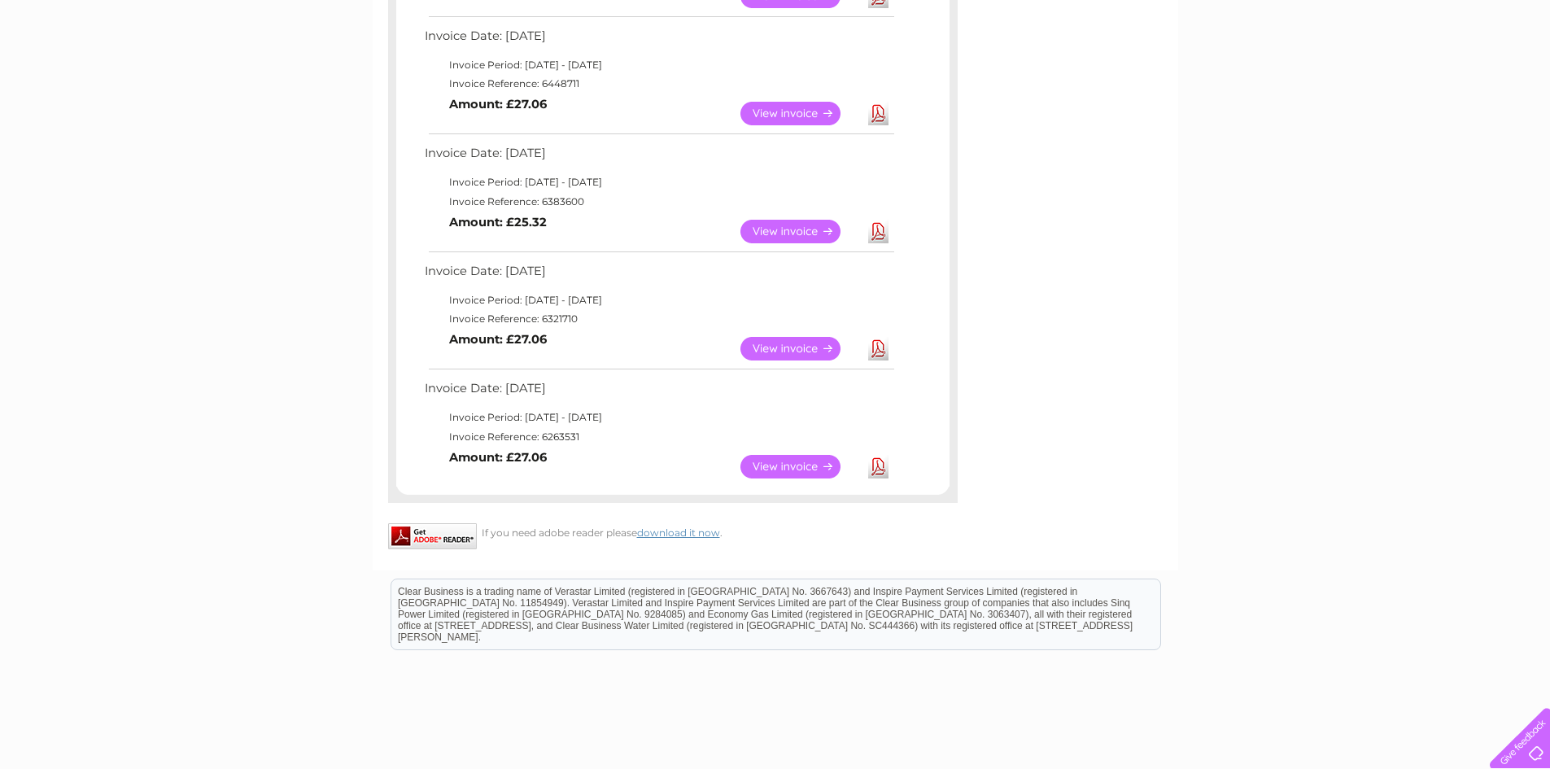
copy td "6321710"
click at [877, 347] on link "Download" at bounding box center [878, 349] width 20 height 24
drag, startPoint x: 541, startPoint y: 438, endPoint x: 582, endPoint y: 434, distance: 40.9
click at [582, 434] on td "Invoice Reference: 6263531" at bounding box center [659, 437] width 476 height 20
click at [887, 465] on link "Download" at bounding box center [878, 467] width 20 height 24
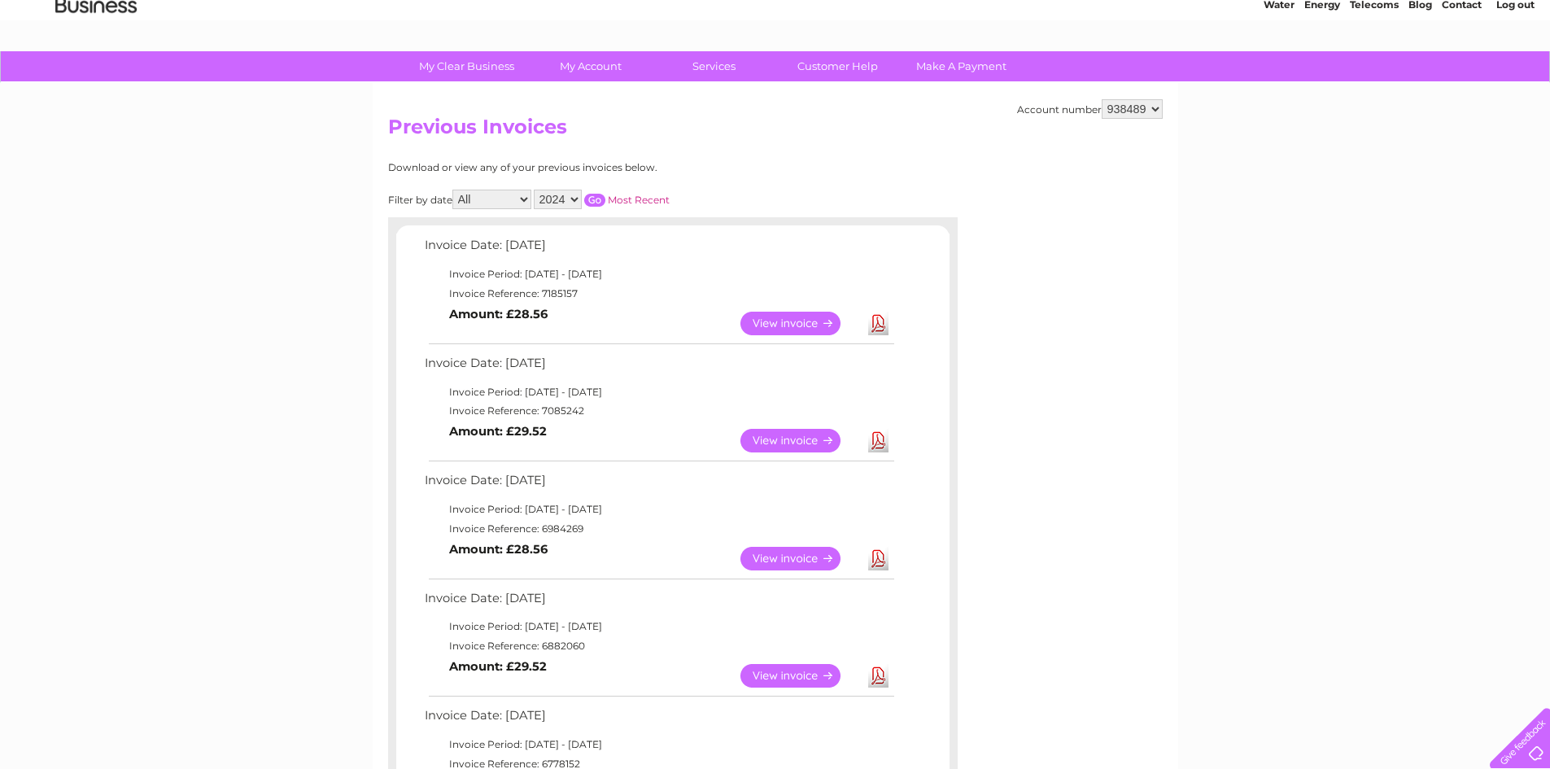
scroll to position [0, 0]
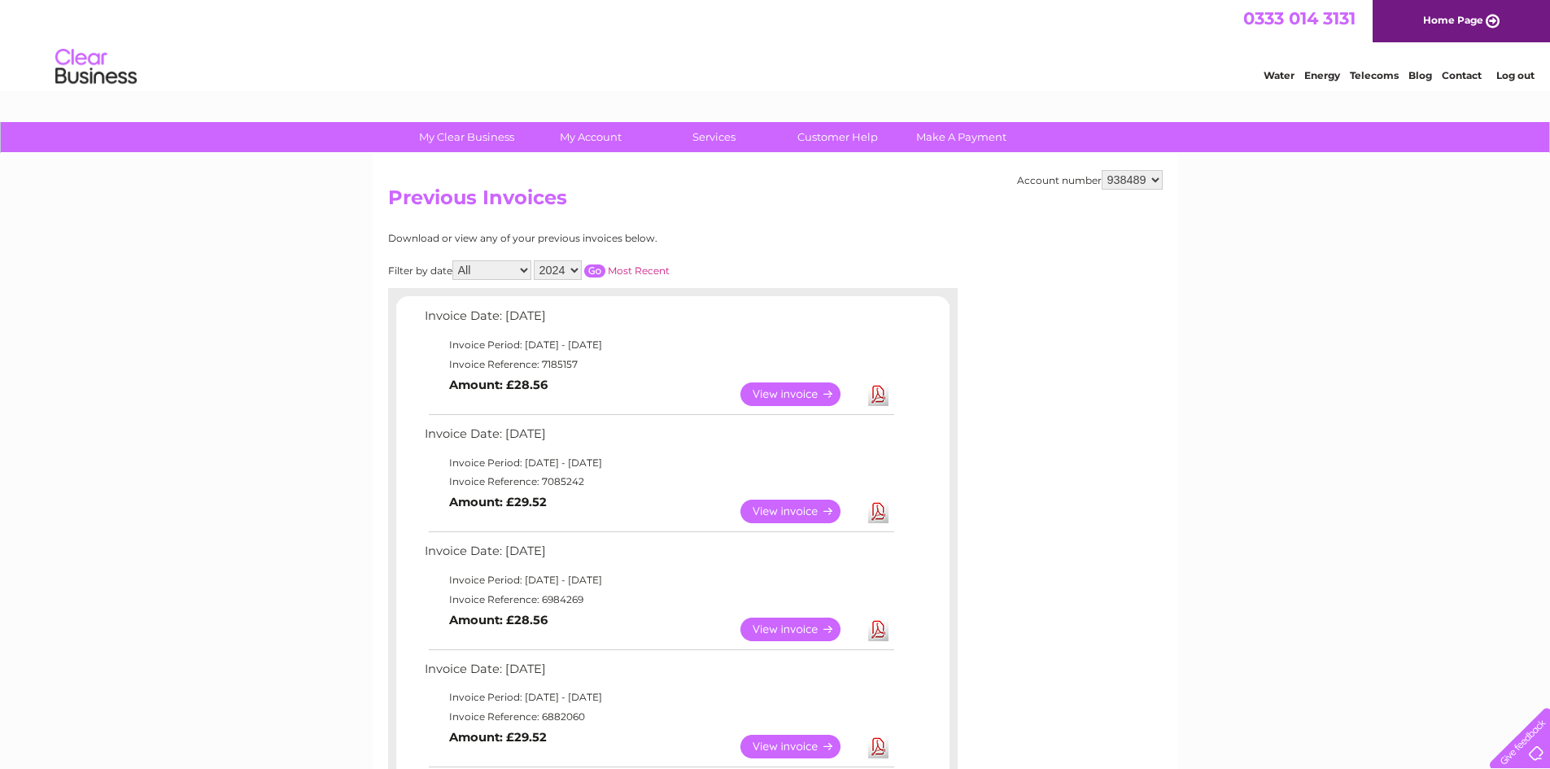
click at [570, 269] on select "2025 2024 2023 2022" at bounding box center [558, 270] width 48 height 20
select select "2023"
click at [535, 260] on select "2025 2024 2023 2022" at bounding box center [558, 270] width 48 height 20
click at [600, 270] on input "button" at bounding box center [594, 270] width 21 height 13
drag, startPoint x: 541, startPoint y: 361, endPoint x: 587, endPoint y: 363, distance: 45.6
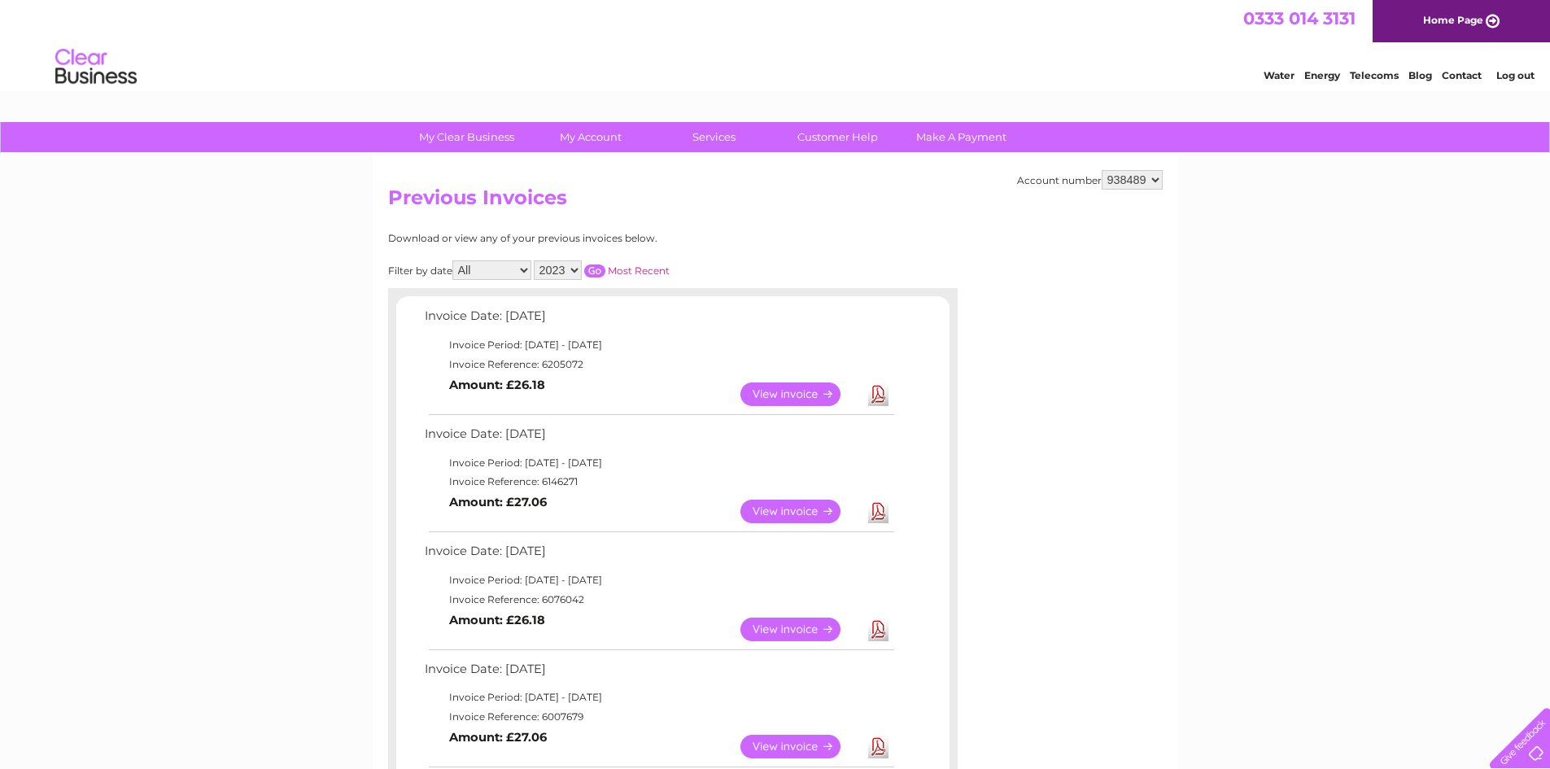
click at [587, 363] on td "Invoice Reference: 6205072" at bounding box center [659, 365] width 476 height 20
click at [875, 387] on link "Download" at bounding box center [878, 394] width 20 height 24
drag, startPoint x: 542, startPoint y: 480, endPoint x: 582, endPoint y: 480, distance: 39.9
click at [582, 480] on td "Invoice Reference: 6146271" at bounding box center [659, 482] width 476 height 20
click at [883, 513] on link "Download" at bounding box center [878, 512] width 20 height 24
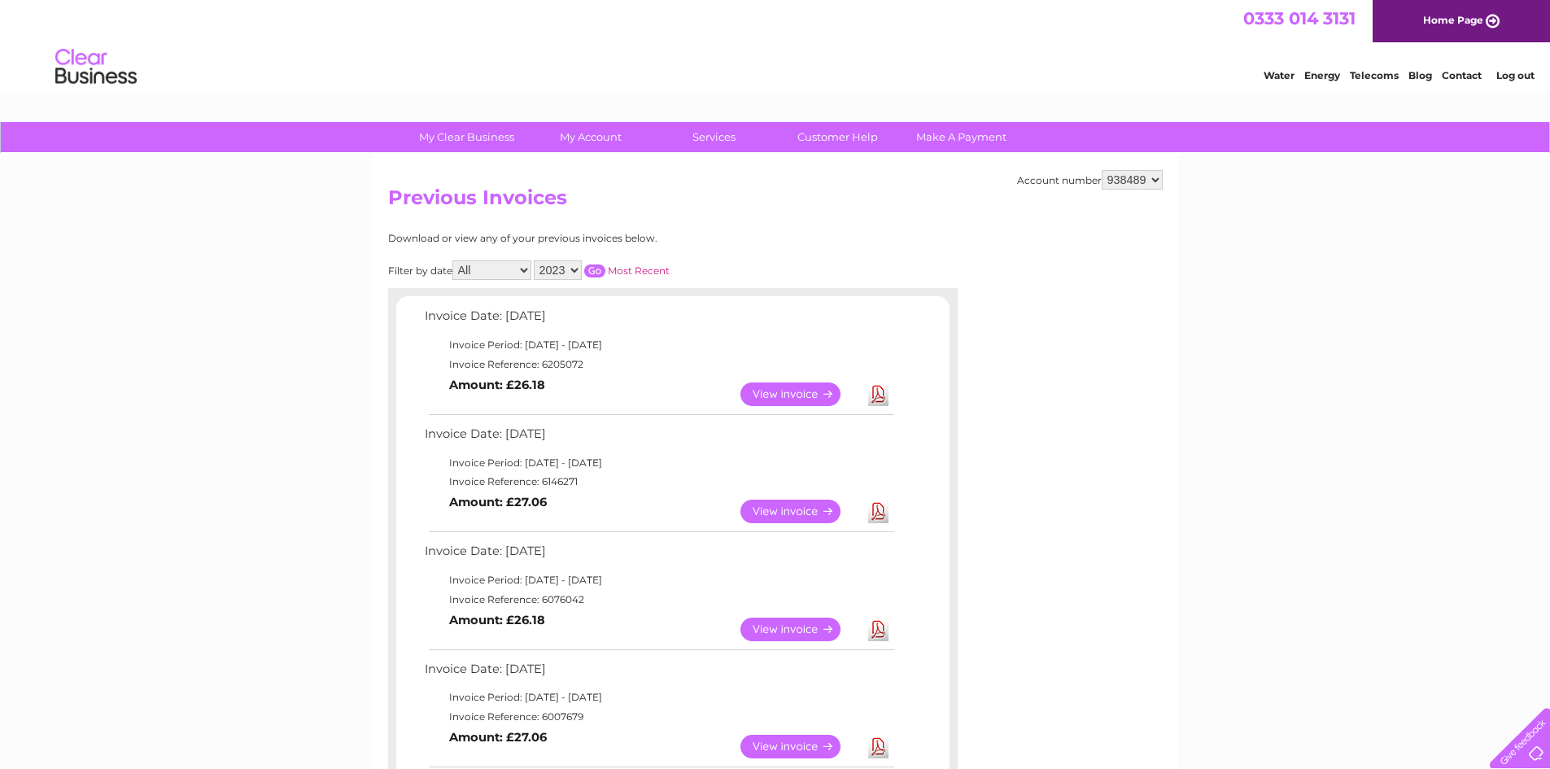
drag, startPoint x: 540, startPoint y: 600, endPoint x: 584, endPoint y: 600, distance: 43.9
click at [584, 600] on td "Invoice Reference: 6076042" at bounding box center [659, 600] width 476 height 20
click at [873, 629] on link "Download" at bounding box center [878, 630] width 20 height 24
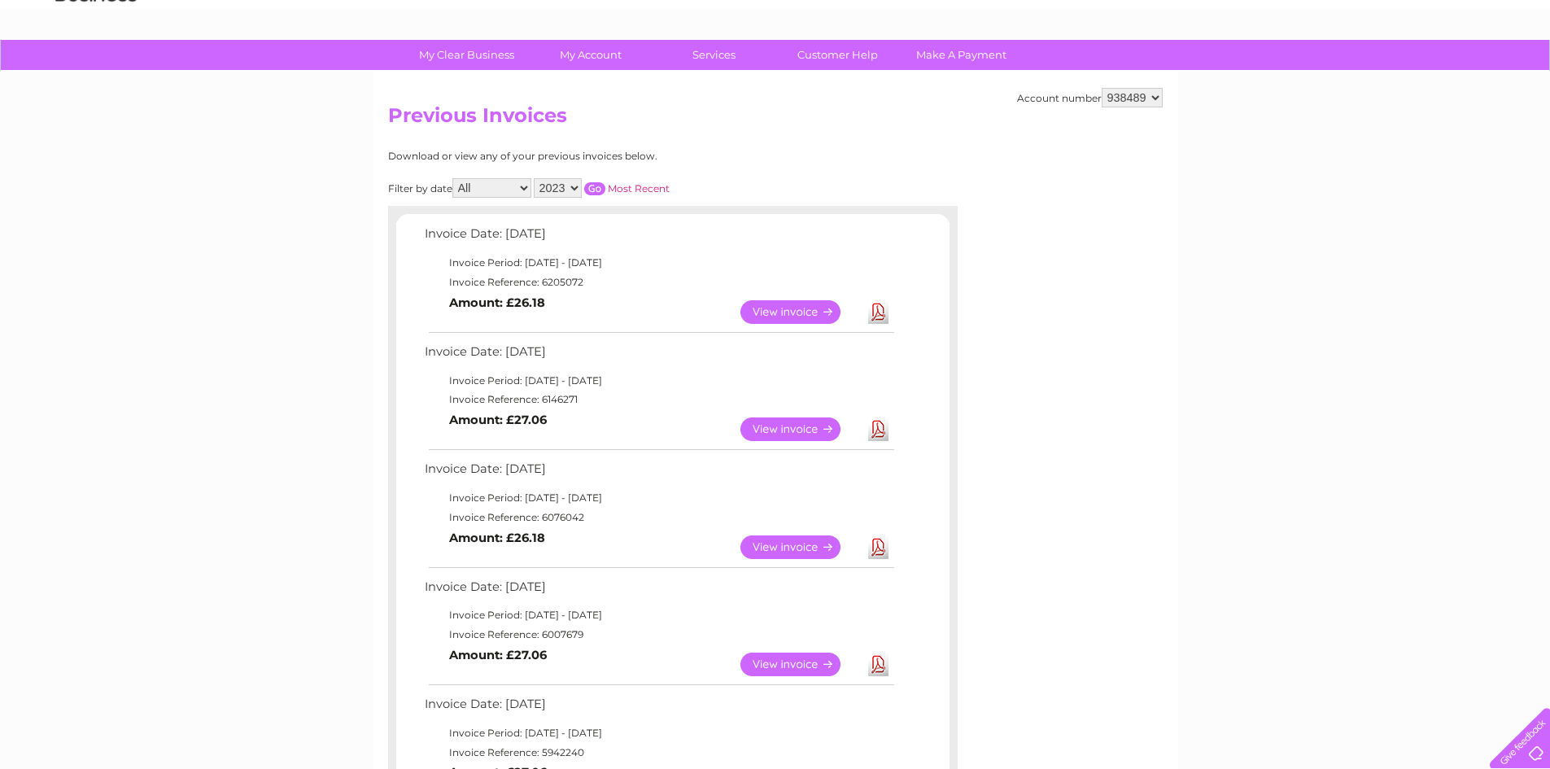
scroll to position [244, 0]
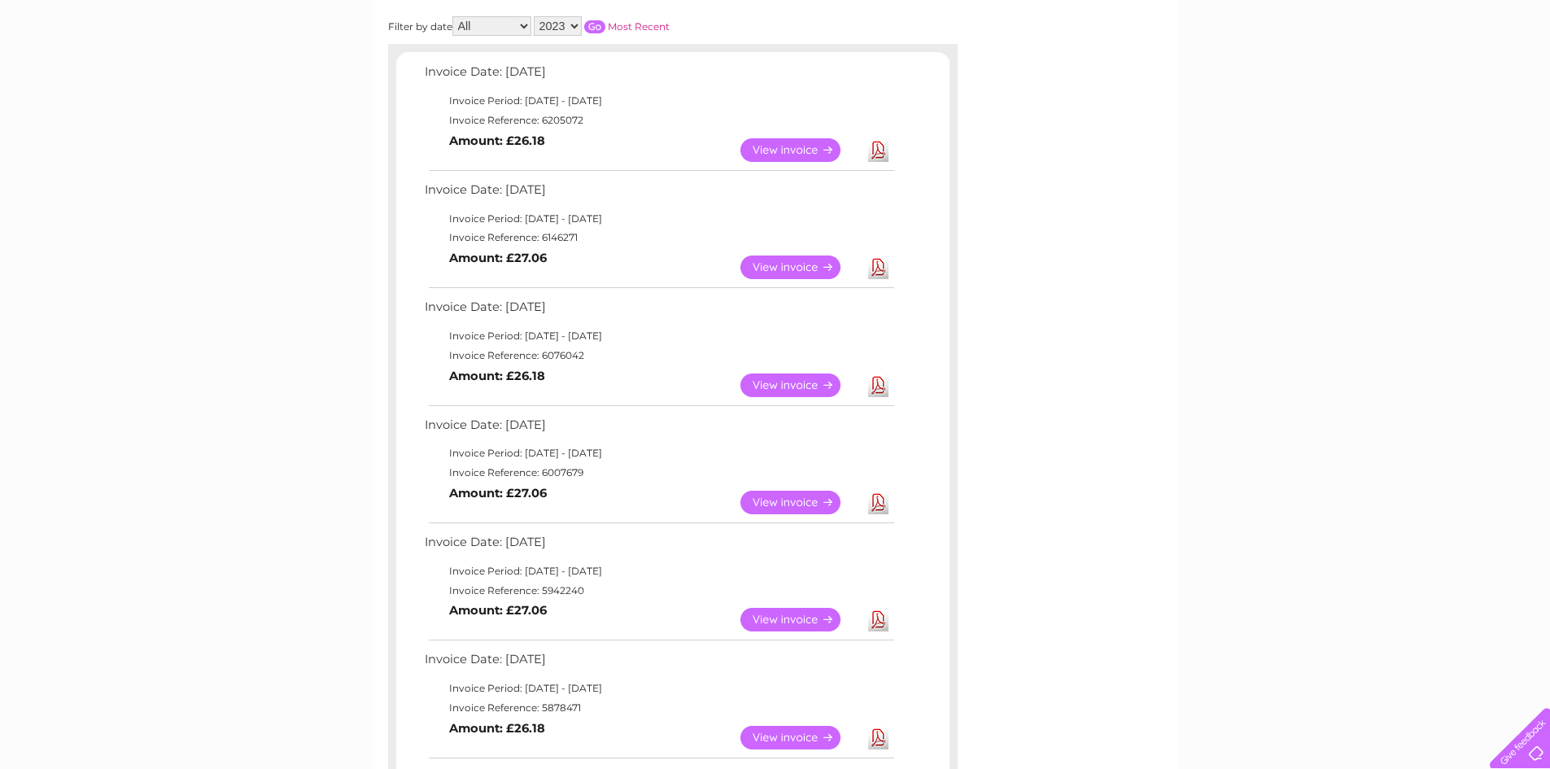
drag, startPoint x: 542, startPoint y: 469, endPoint x: 593, endPoint y: 471, distance: 51.3
click at [593, 471] on td "Invoice Reference: 6007679" at bounding box center [659, 473] width 476 height 20
click at [876, 499] on link "Download" at bounding box center [878, 503] width 20 height 24
drag, startPoint x: 541, startPoint y: 593, endPoint x: 592, endPoint y: 593, distance: 50.5
click at [592, 593] on td "Invoice Reference: 5942240" at bounding box center [659, 591] width 476 height 20
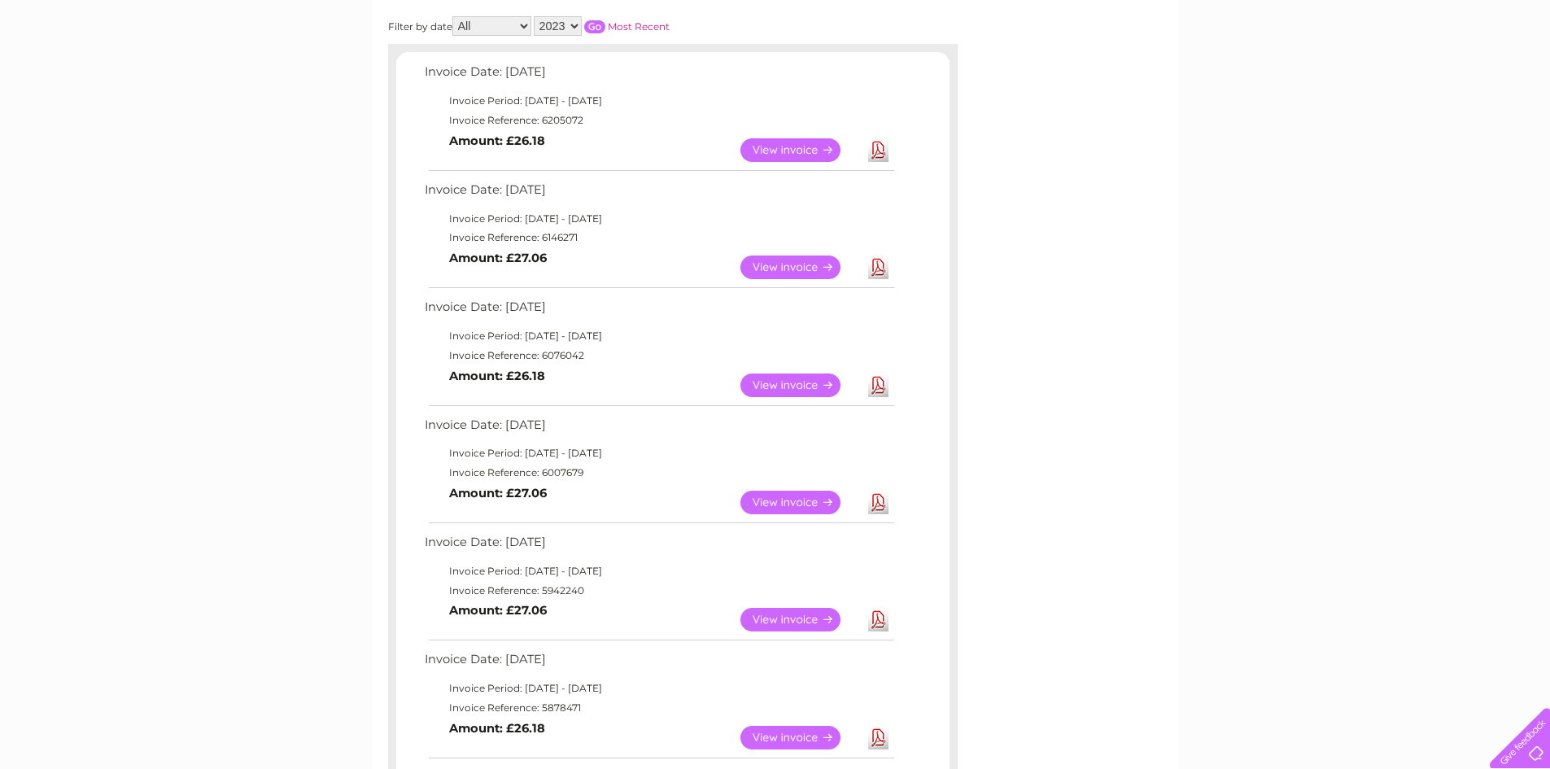
click at [872, 615] on link "Download" at bounding box center [878, 620] width 20 height 24
drag, startPoint x: 541, startPoint y: 705, endPoint x: 590, endPoint y: 702, distance: 48.9
click at [590, 702] on td "Invoice Reference: 5878471" at bounding box center [659, 708] width 476 height 20
click at [872, 735] on link "Download" at bounding box center [878, 738] width 20 height 24
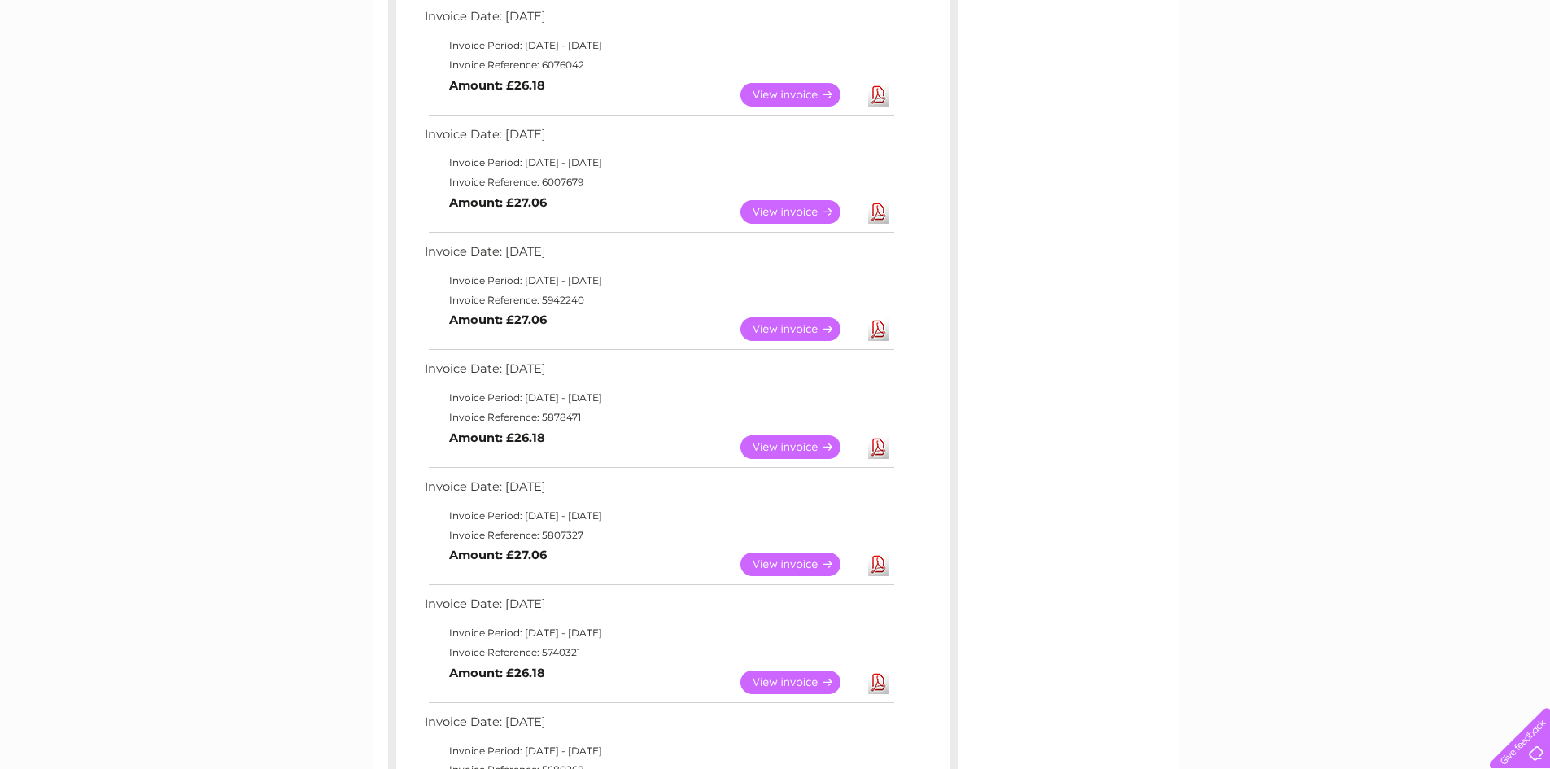
scroll to position [570, 0]
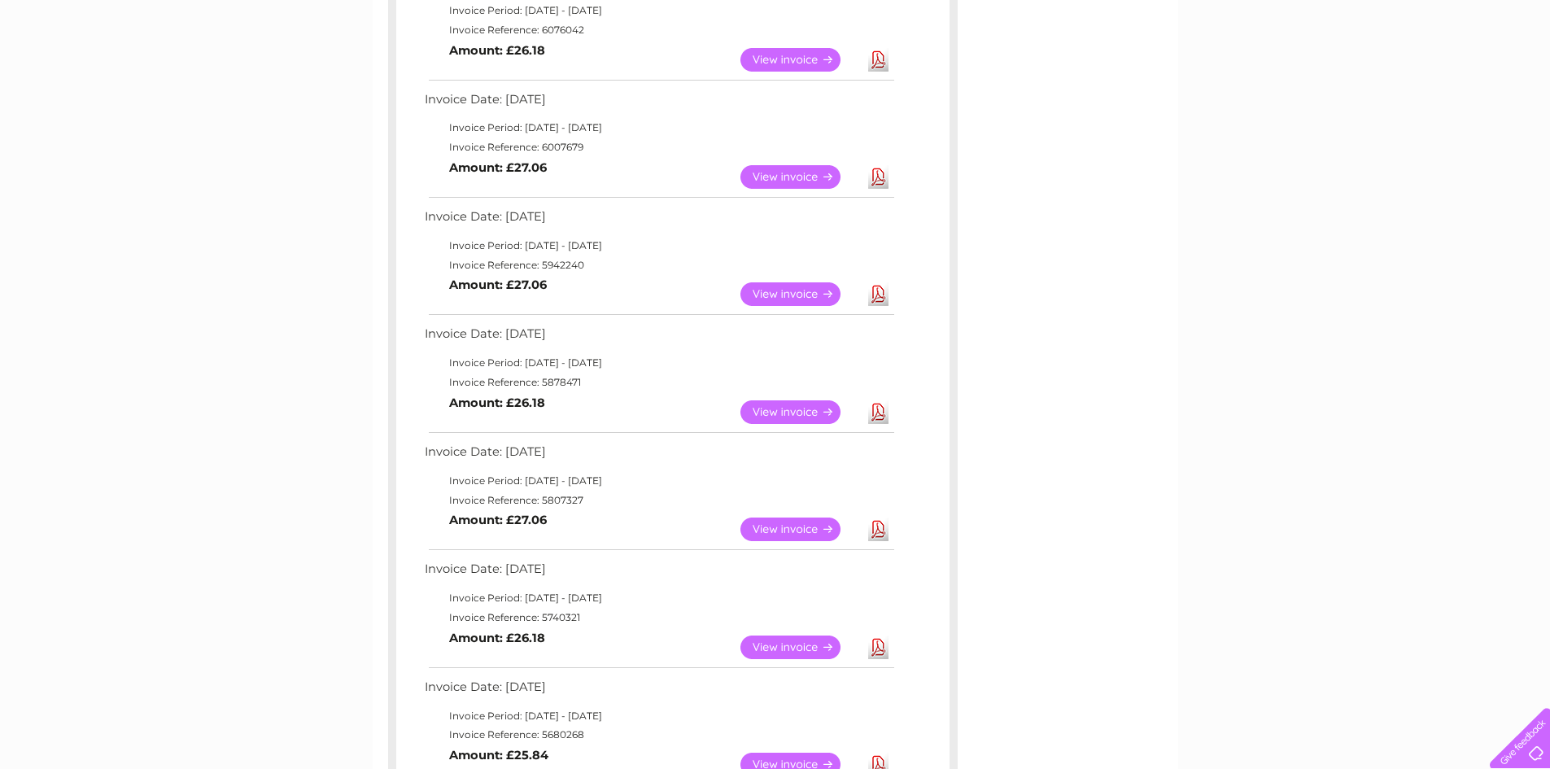
drag, startPoint x: 542, startPoint y: 503, endPoint x: 595, endPoint y: 503, distance: 52.9
click at [595, 503] on td "Invoice Reference: 5807327" at bounding box center [659, 501] width 476 height 20
click at [883, 524] on link "Download" at bounding box center [878, 530] width 20 height 24
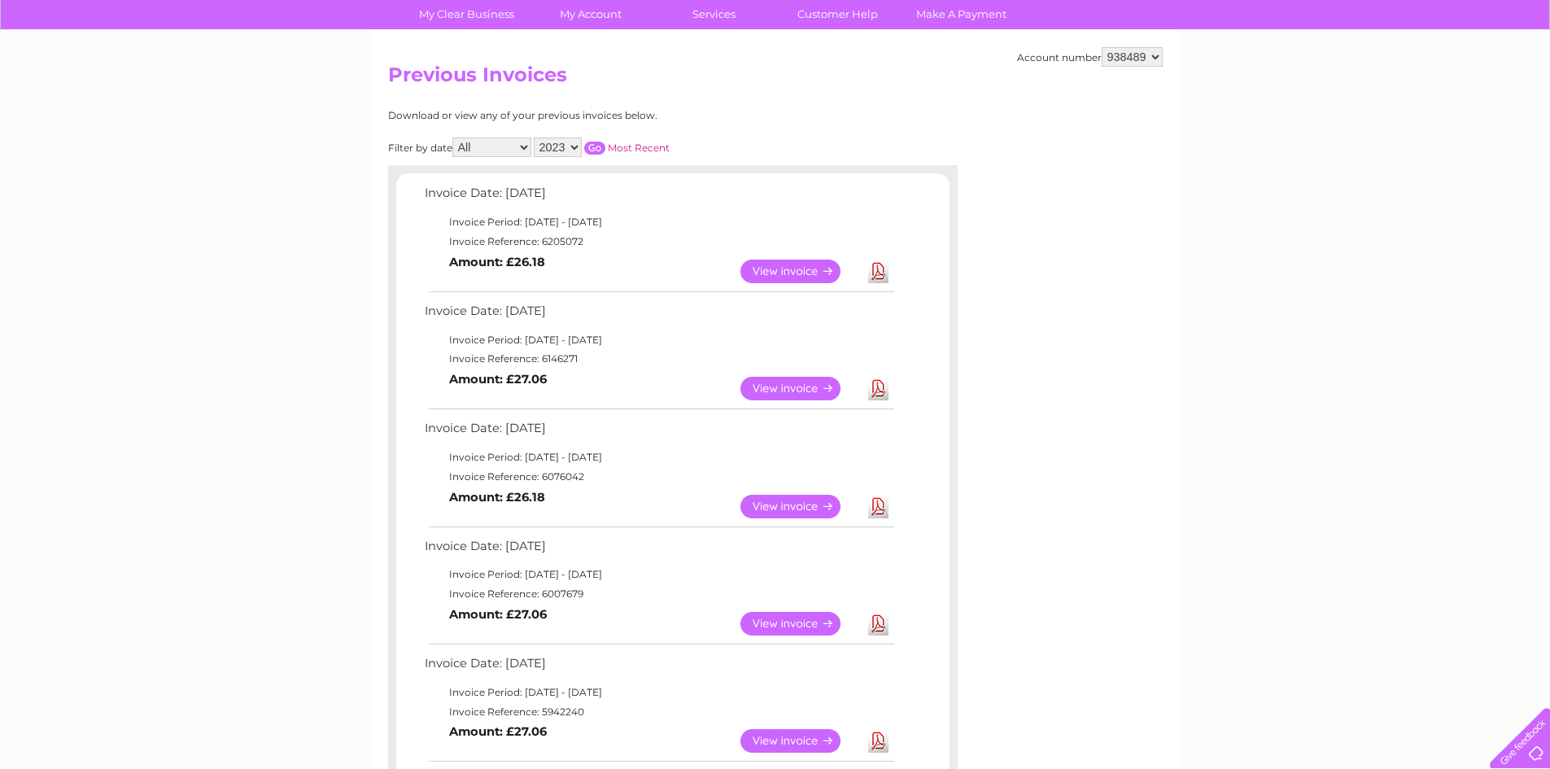
scroll to position [0, 0]
